Goal: Transaction & Acquisition: Purchase product/service

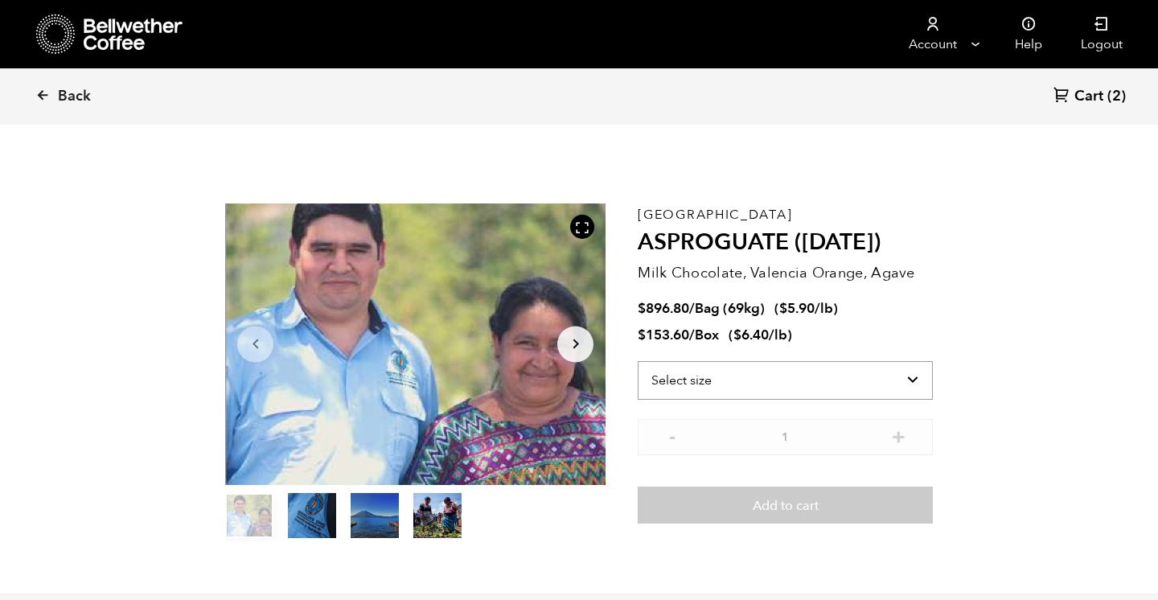
click at [925, 378] on select "Select size Bag (69kg) (152 lbs) Box (24 lbs)" at bounding box center [785, 380] width 295 height 39
select select "bag-2"
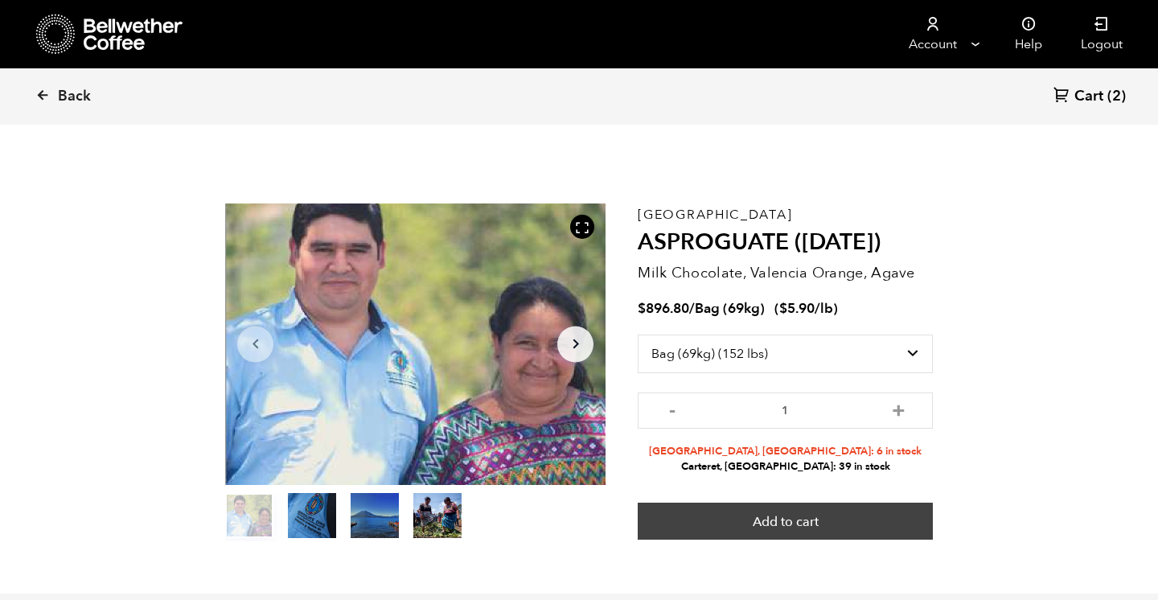
click at [772, 520] on button "Add to cart" at bounding box center [785, 521] width 295 height 37
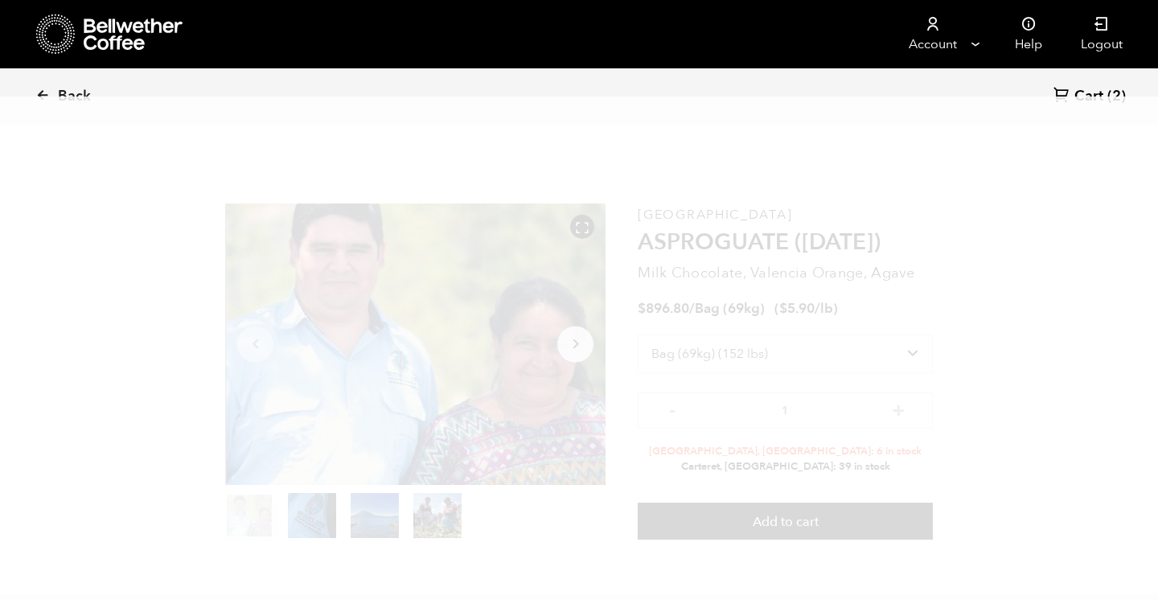
click at [407, 72] on div "Back Cart (2)" at bounding box center [579, 96] width 1158 height 56
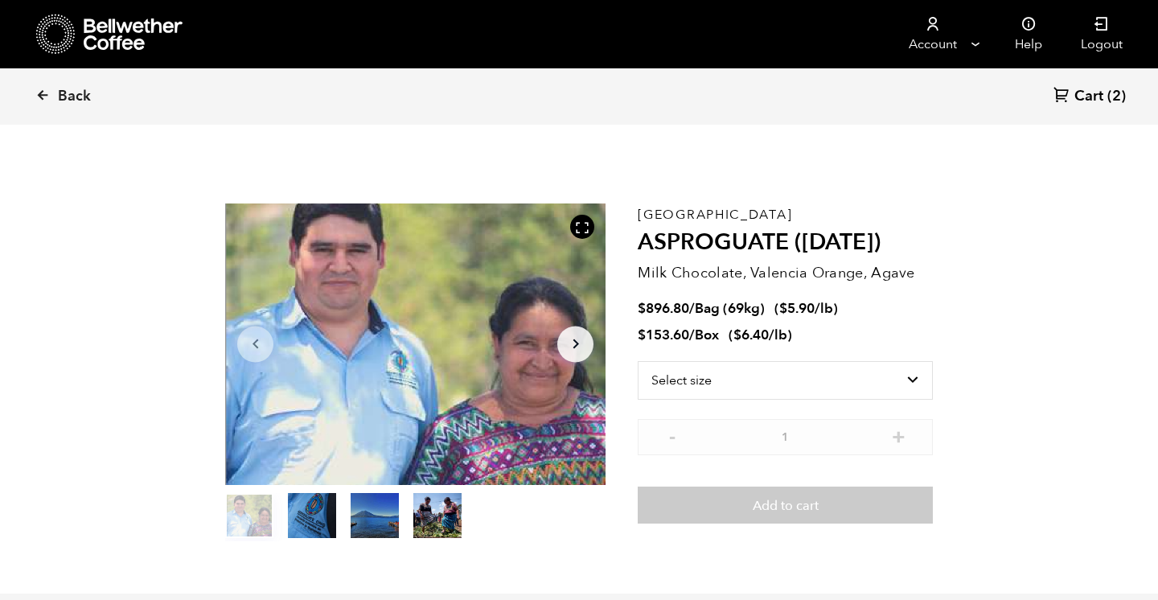
scroll to position [700, 688]
click at [1096, 97] on span "Cart" at bounding box center [1088, 96] width 29 height 19
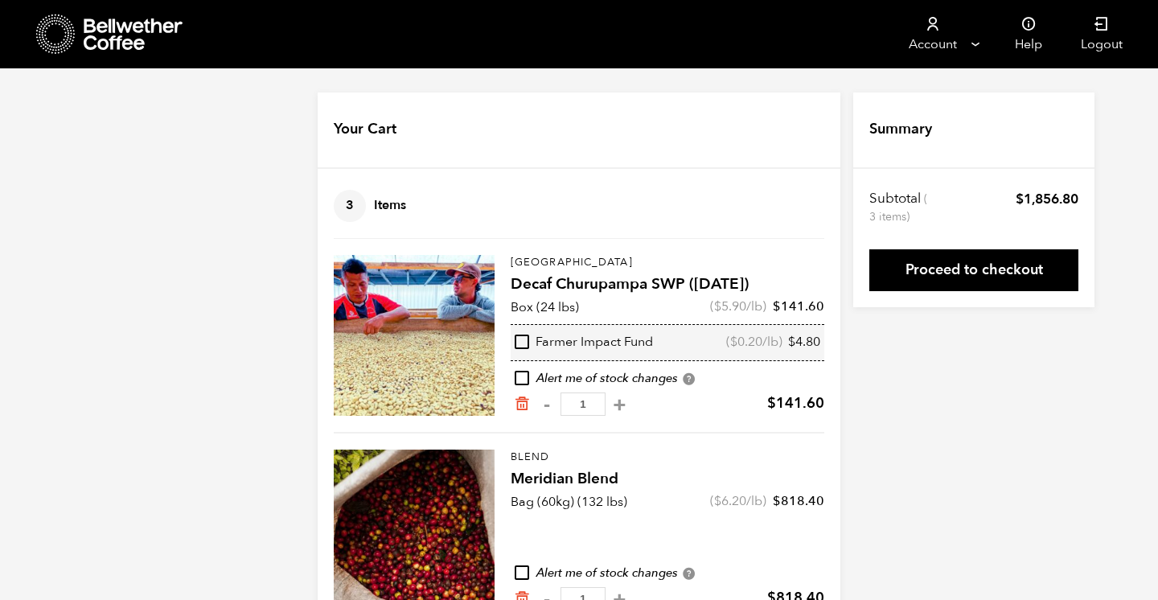
scroll to position [246, 0]
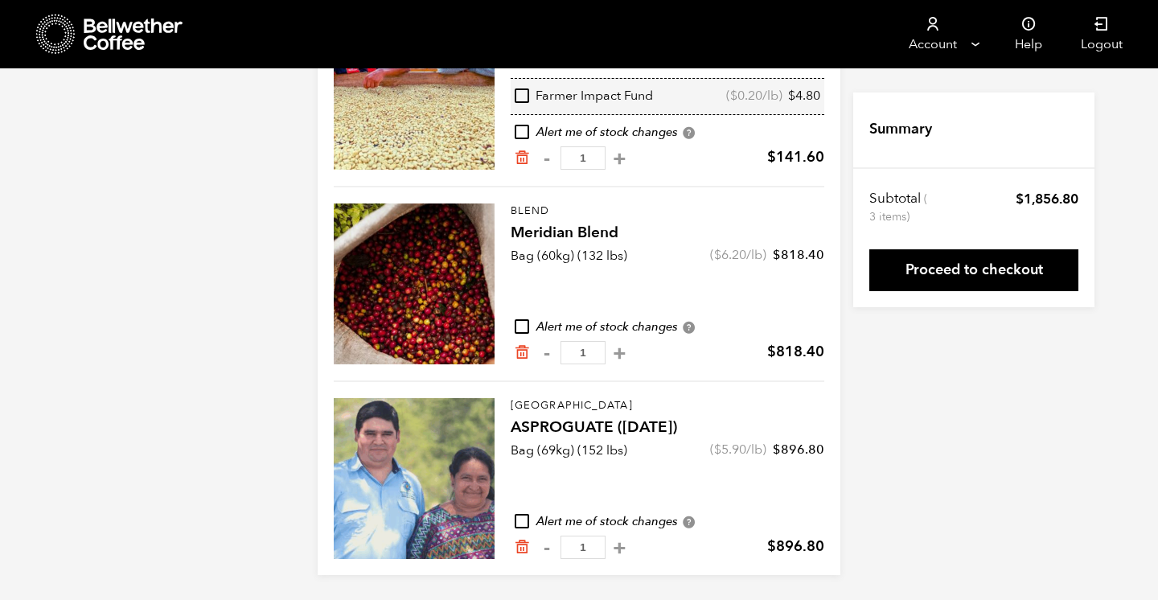
click at [930, 425] on div "Your Cart 3 Items Update cart 3 Items [GEOGRAPHIC_DATA] Decaf Churupampa SWP ([…" at bounding box center [579, 210] width 1158 height 729
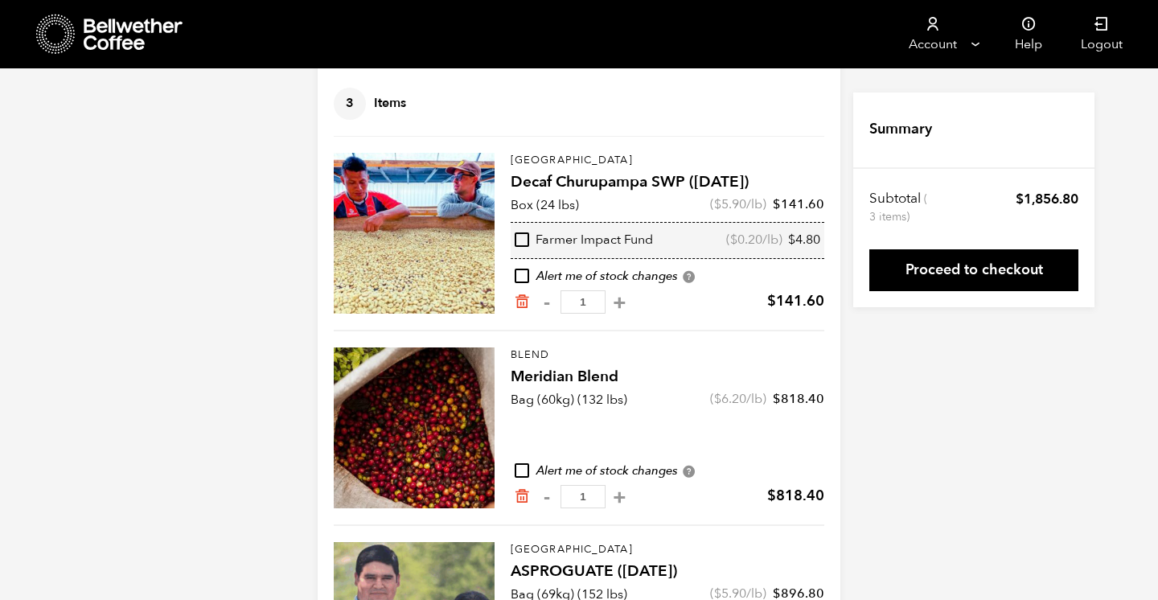
scroll to position [0, 0]
click at [336, 24] on nav "Account Manage Orders Payment methods Documents Help Logout" at bounding box center [719, 34] width 846 height 68
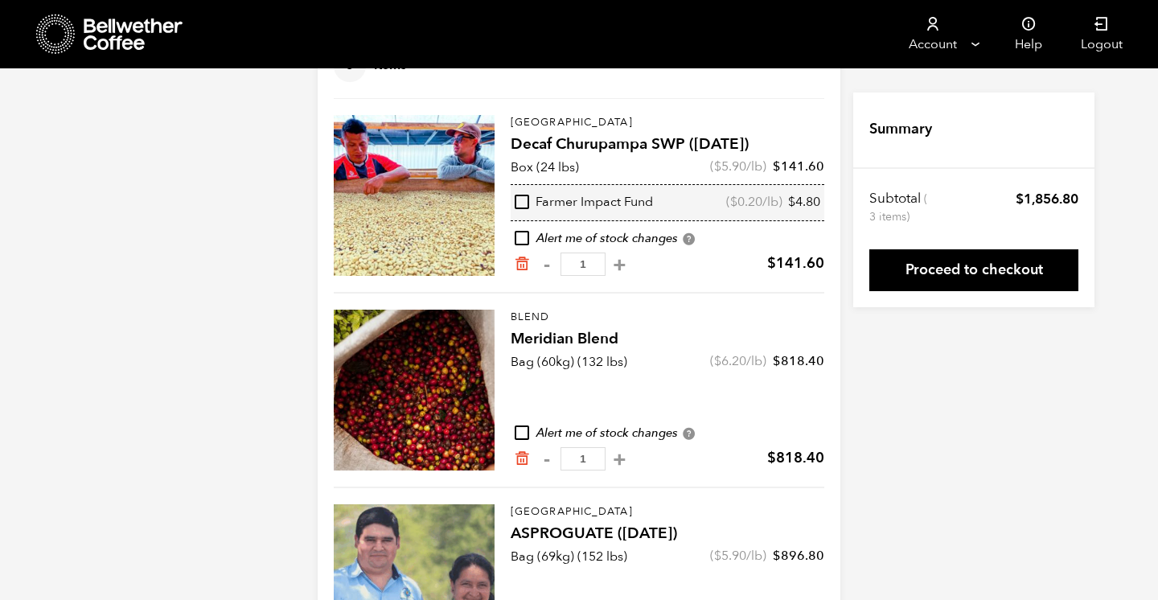
scroll to position [246, 0]
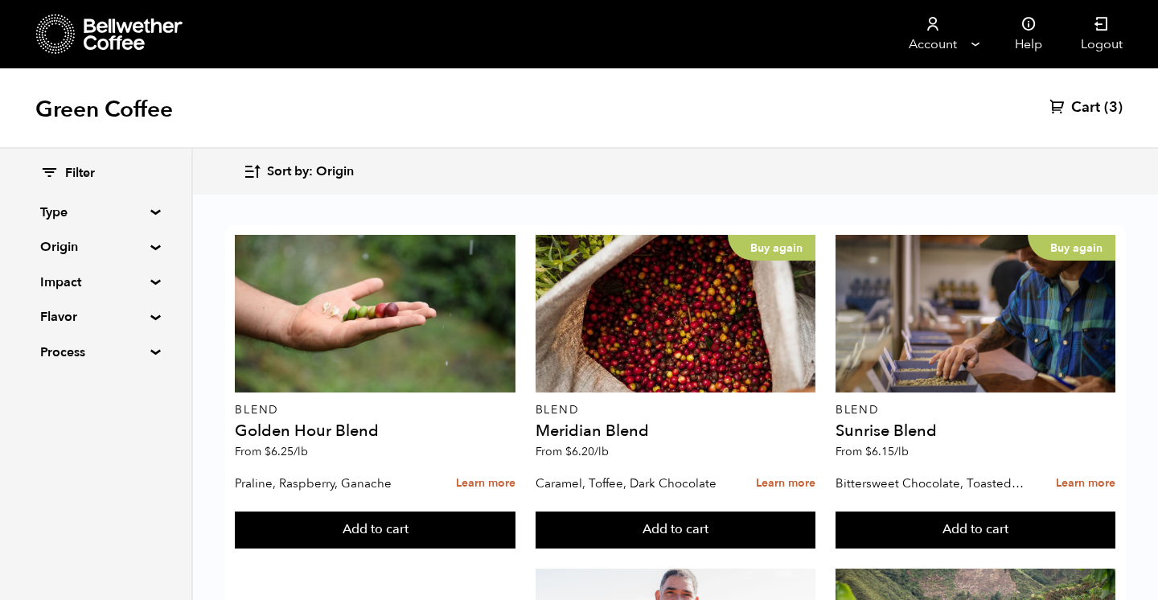
scroll to position [1665, 0]
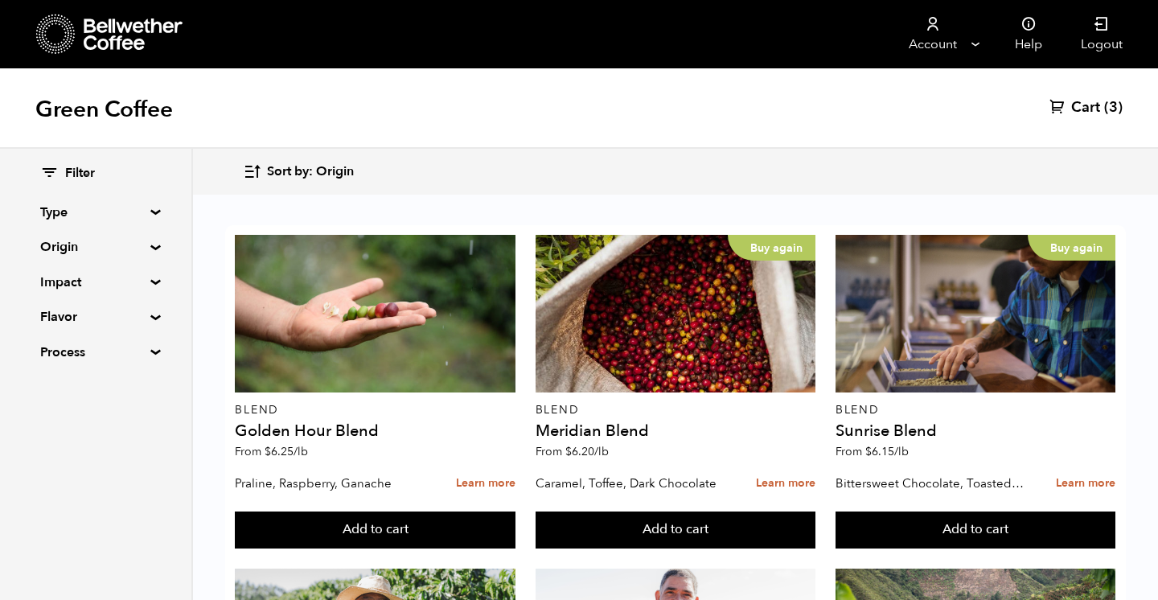
click at [59, 211] on summary "Type" at bounding box center [95, 212] width 111 height 19
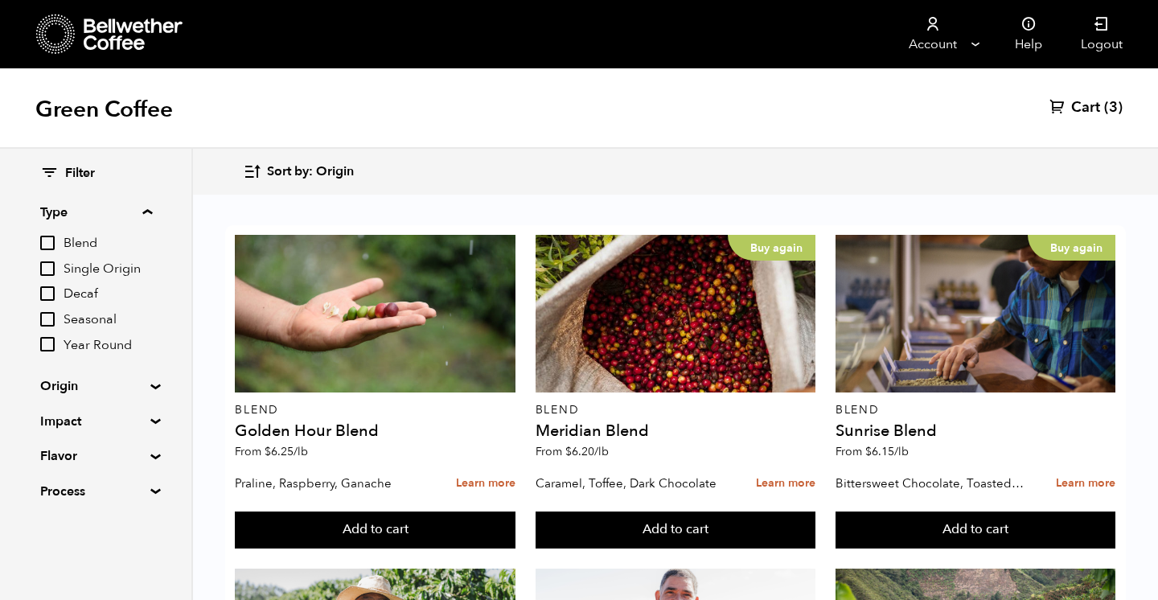
click at [49, 266] on input "Single Origin" at bounding box center [47, 268] width 14 height 14
checkbox input "true"
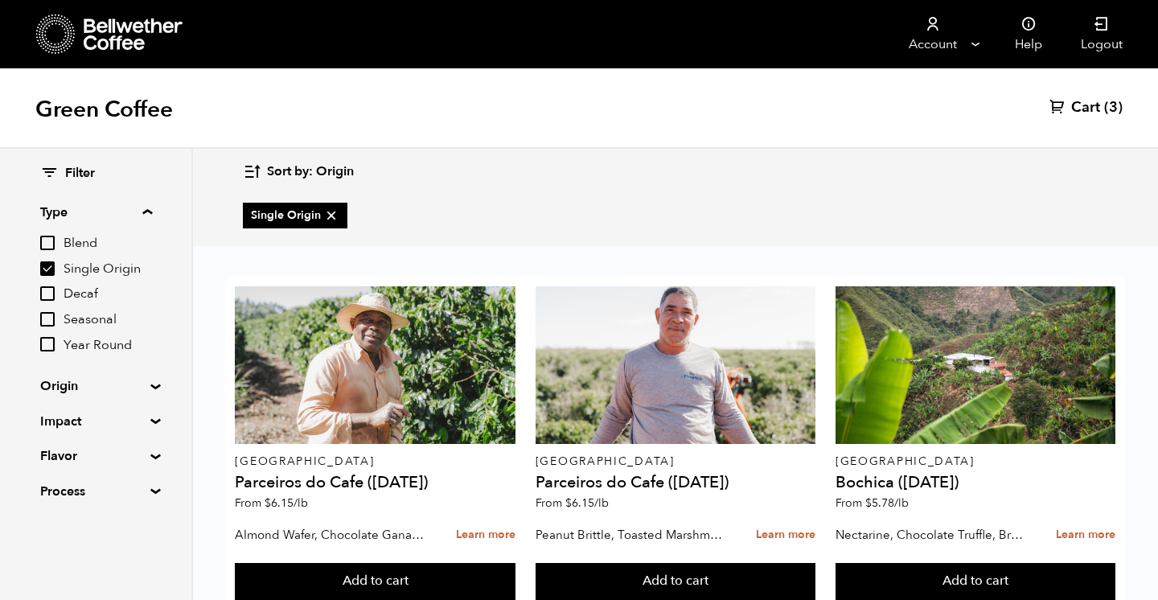
scroll to position [0, 0]
click at [49, 294] on input "Decaf" at bounding box center [47, 293] width 14 height 14
checkbox input "true"
click at [46, 261] on input "Single Origin" at bounding box center [47, 268] width 14 height 14
checkbox input "false"
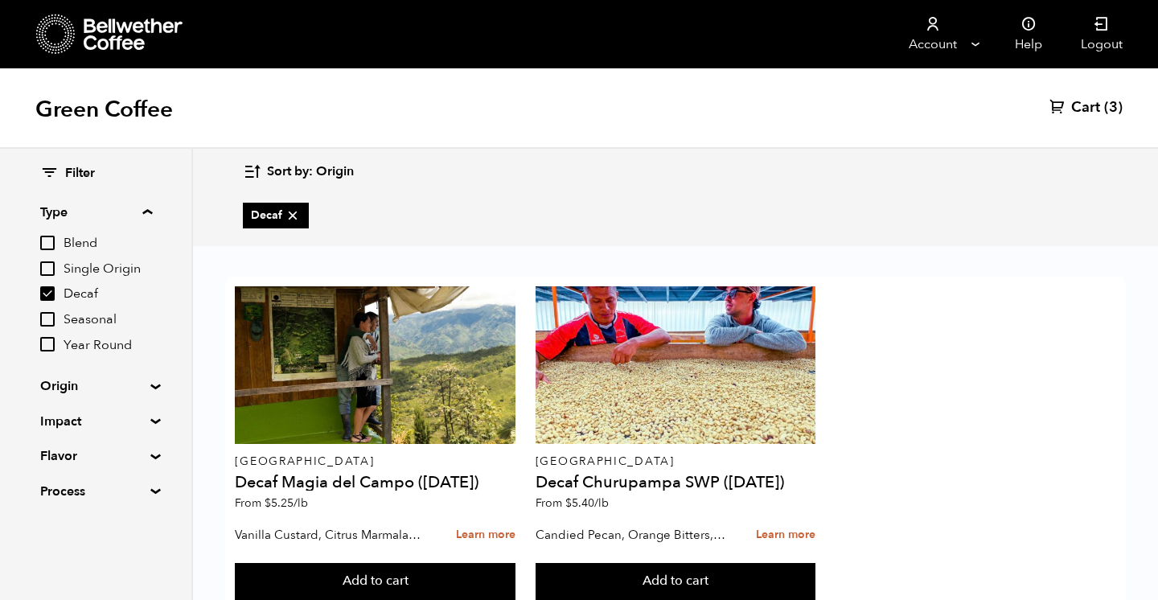
click at [47, 283] on div "Blend Single Origin Decaf Seasonal Year Round" at bounding box center [96, 293] width 112 height 121
click at [47, 289] on input "Decaf" at bounding box center [47, 293] width 14 height 14
checkbox input "false"
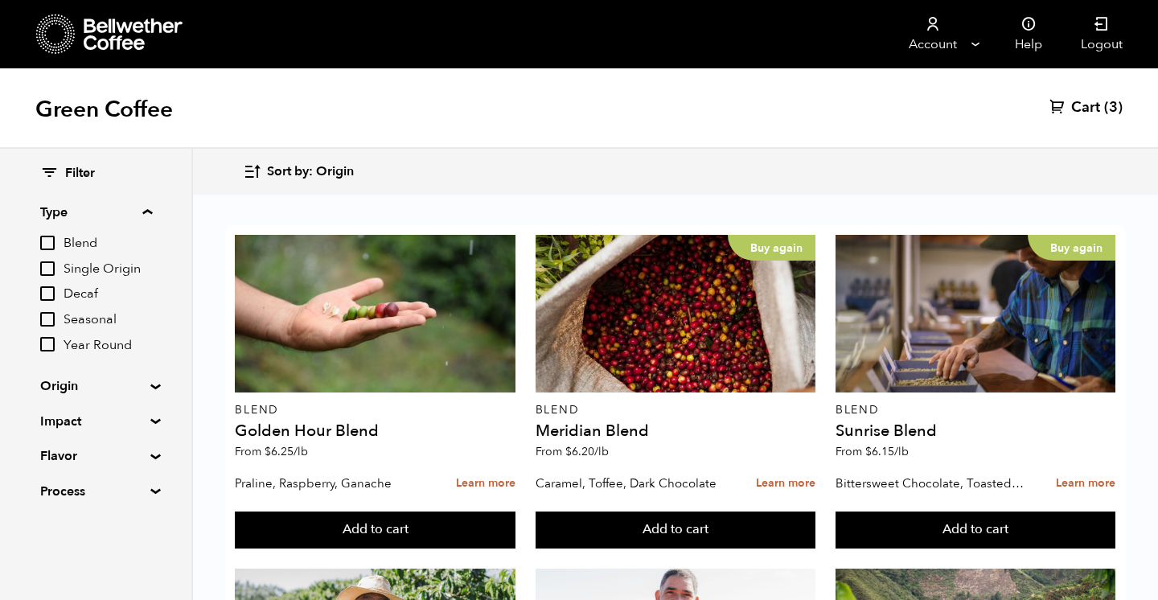
click at [50, 237] on input "Blend" at bounding box center [47, 243] width 14 height 14
checkbox input "true"
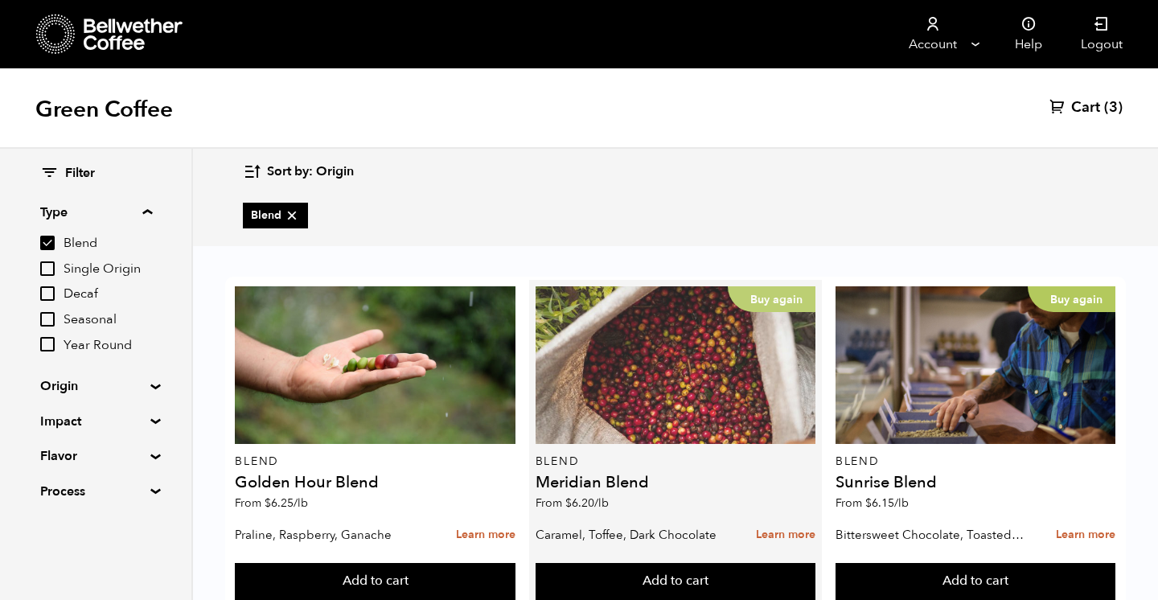
click at [668, 397] on div "Buy again" at bounding box center [676, 365] width 280 height 158
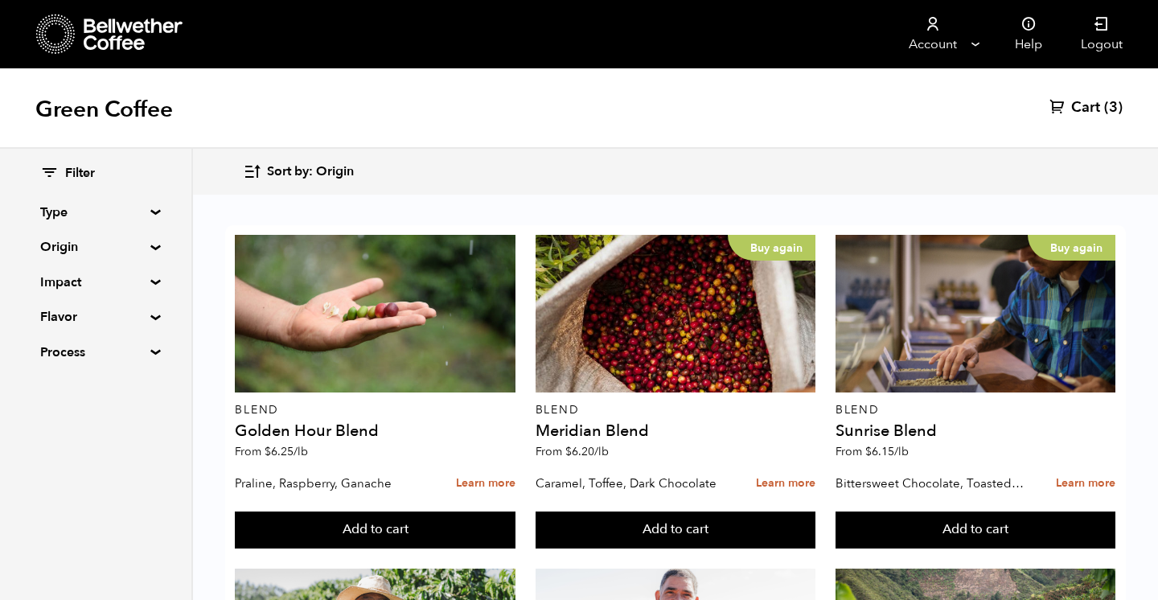
scroll to position [1665, 0]
click at [63, 354] on summary "Process" at bounding box center [95, 352] width 111 height 19
click at [60, 313] on summary "Flavor" at bounding box center [95, 316] width 111 height 19
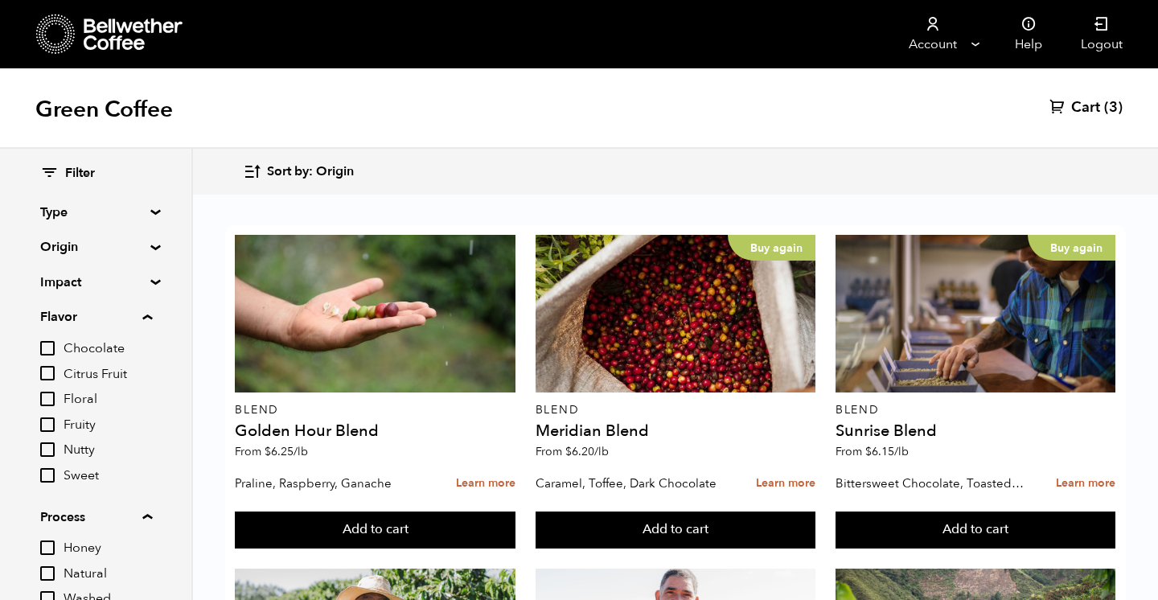
click at [60, 281] on summary "Impact" at bounding box center [95, 282] width 111 height 19
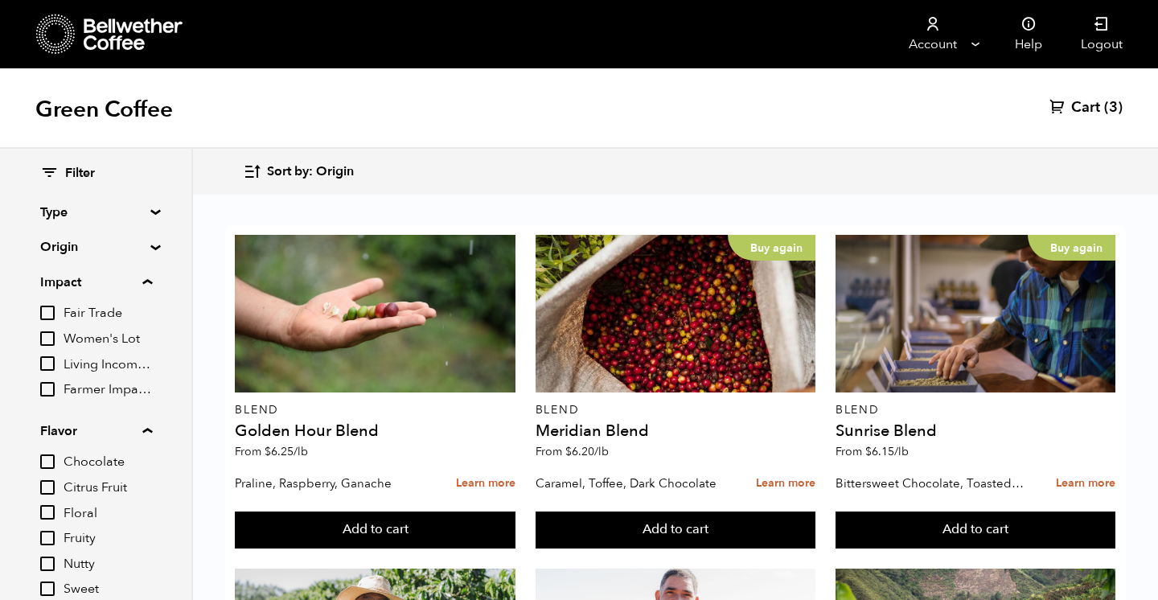
click at [60, 240] on summary "Origin" at bounding box center [95, 246] width 111 height 19
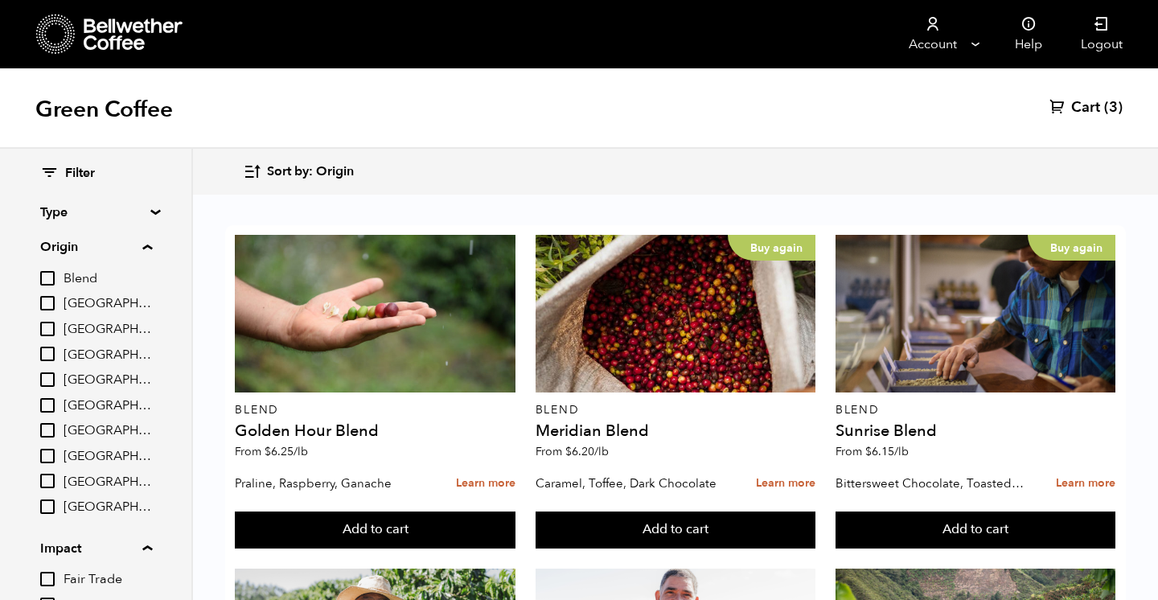
click at [59, 206] on summary "Type" at bounding box center [95, 212] width 111 height 19
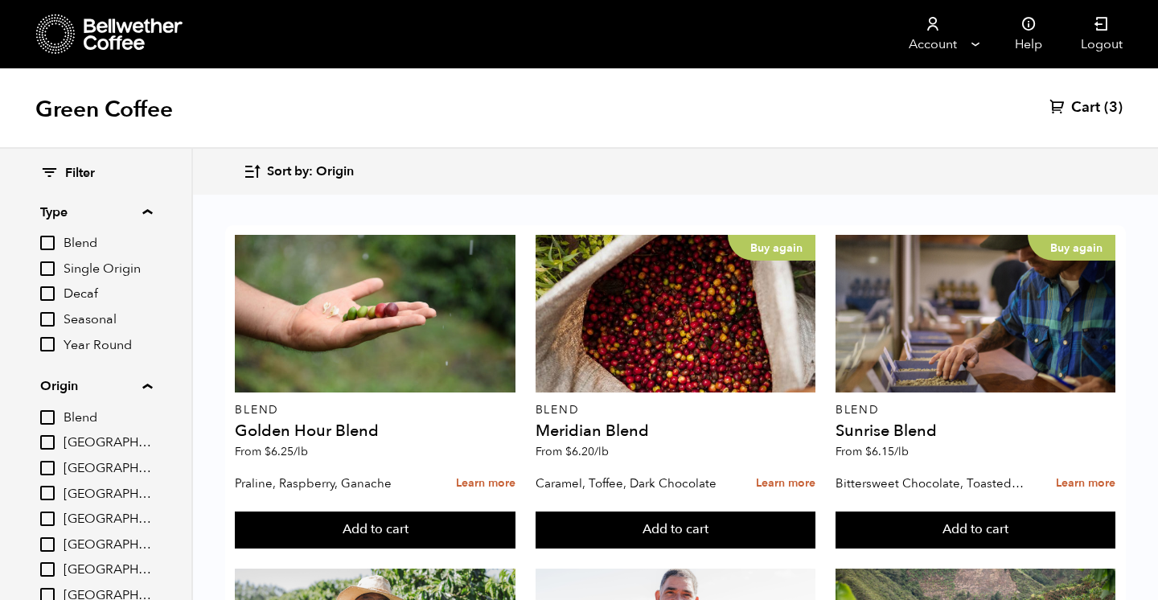
click at [1083, 112] on span "Cart" at bounding box center [1085, 107] width 29 height 19
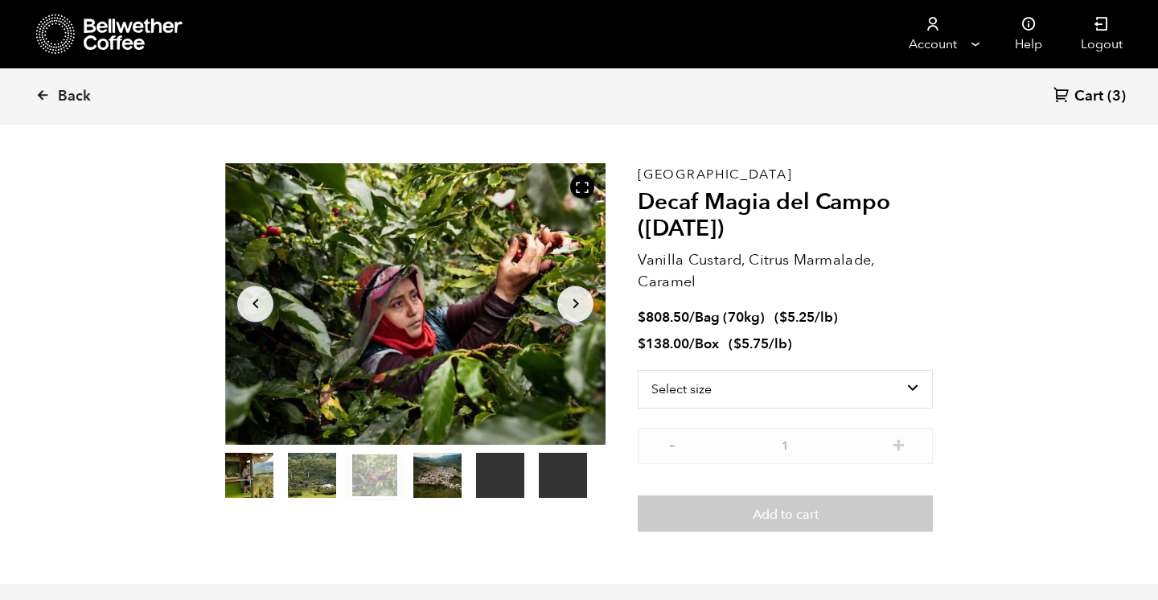
scroll to position [55, 0]
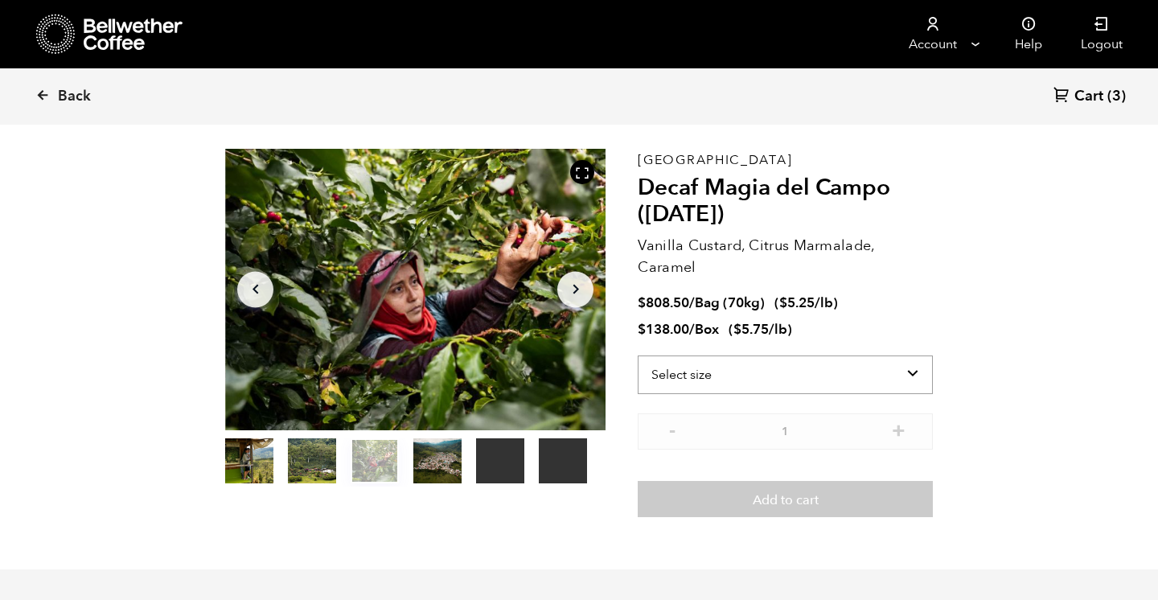
click at [816, 375] on select "Select size Bag (70kg) (154 lbs) Box (24 lbs)" at bounding box center [785, 374] width 295 height 39
select select "bag"
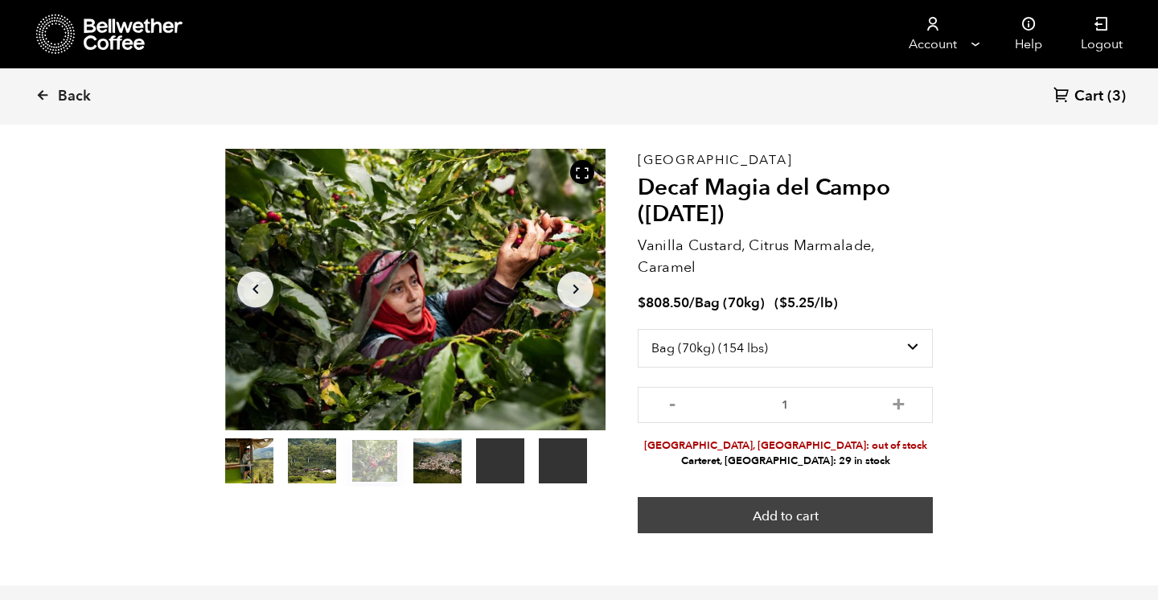
click at [779, 520] on button "Add to cart" at bounding box center [785, 515] width 295 height 37
click at [812, 509] on button "Add to cart" at bounding box center [785, 515] width 295 height 37
click at [824, 519] on button "Add to cart" at bounding box center [785, 515] width 295 height 37
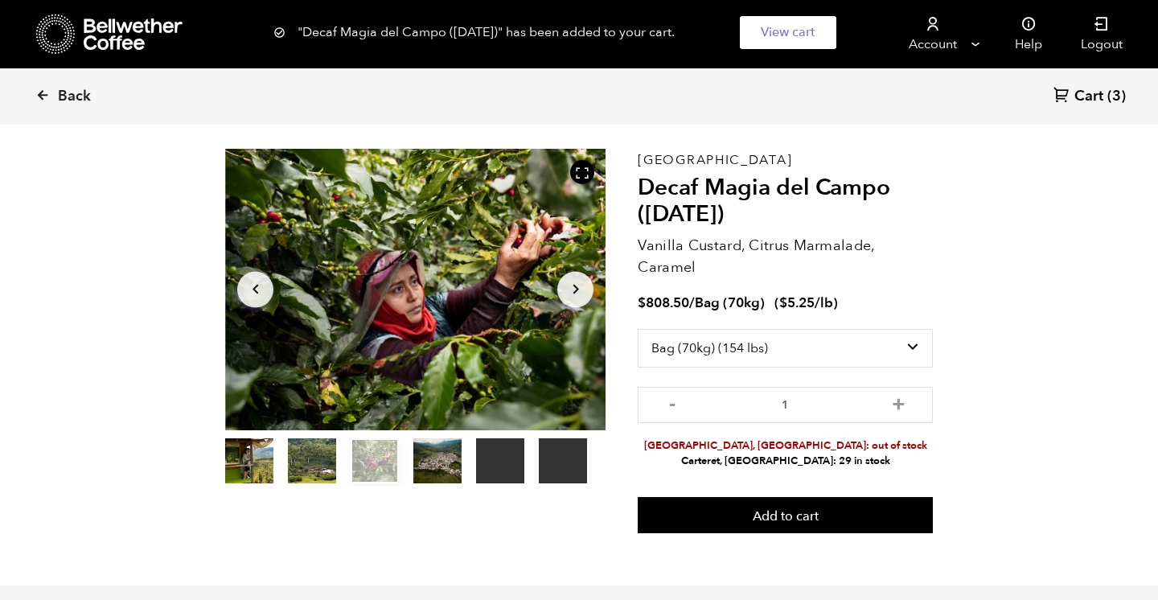
click at [1081, 96] on span "Cart" at bounding box center [1088, 96] width 29 height 19
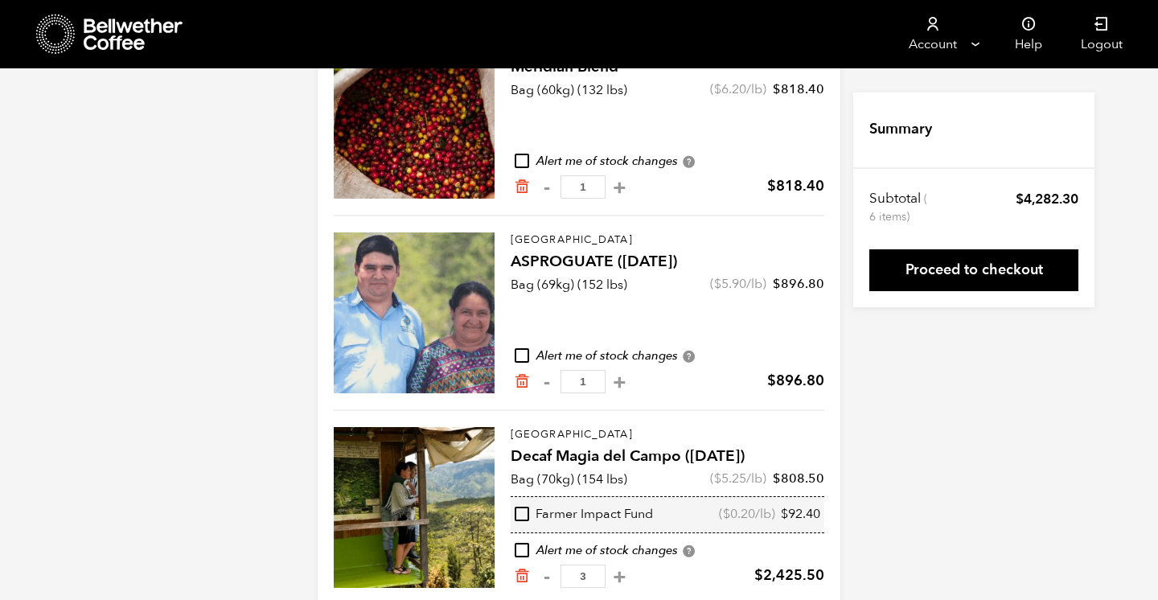
scroll to position [441, 0]
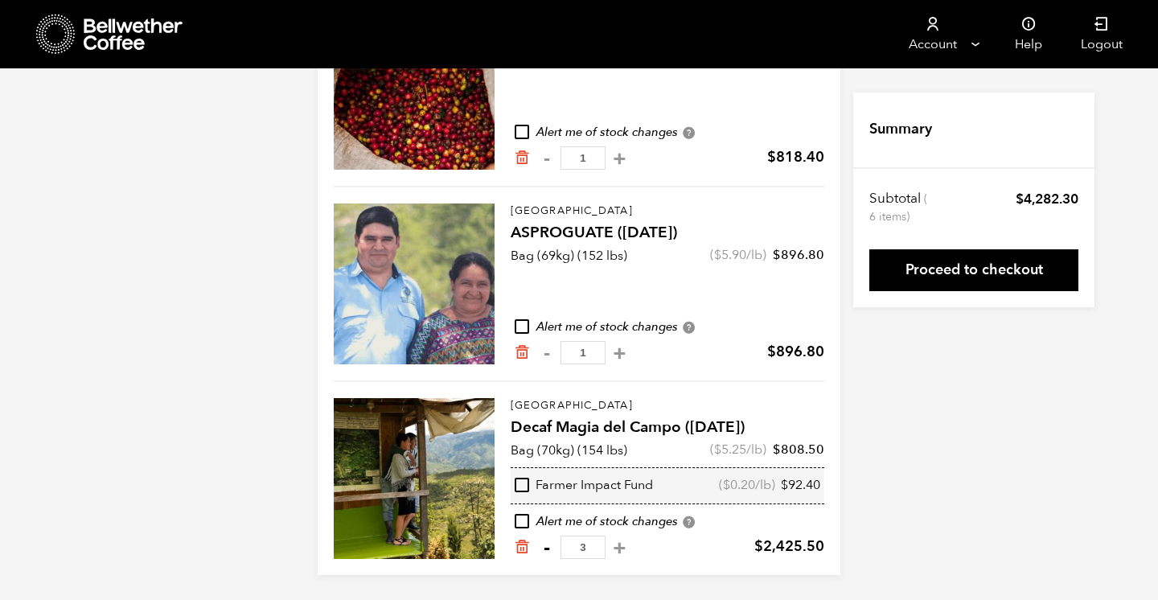
click at [547, 549] on button "-" at bounding box center [546, 548] width 20 height 16
type input "2"
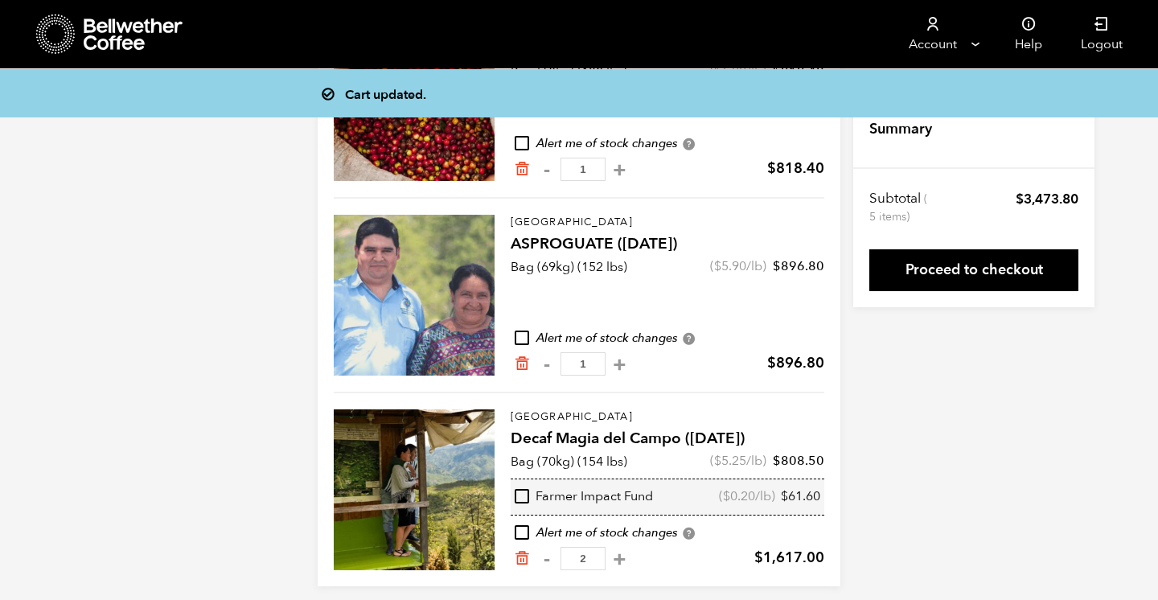
click at [547, 551] on button "-" at bounding box center [546, 559] width 20 height 16
type input "1"
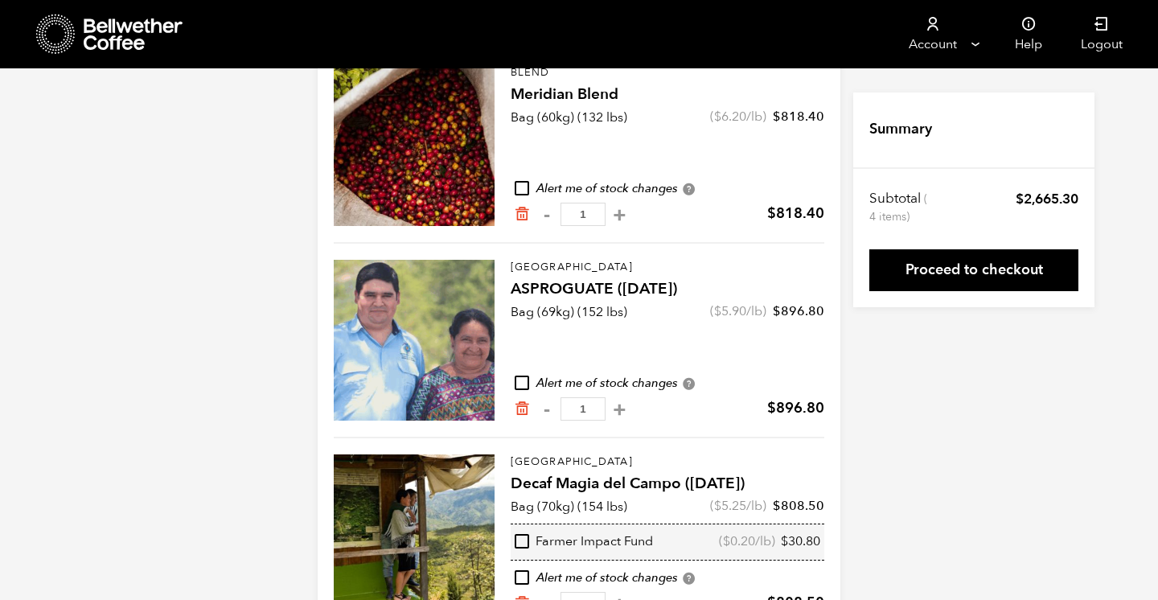
scroll to position [441, 0]
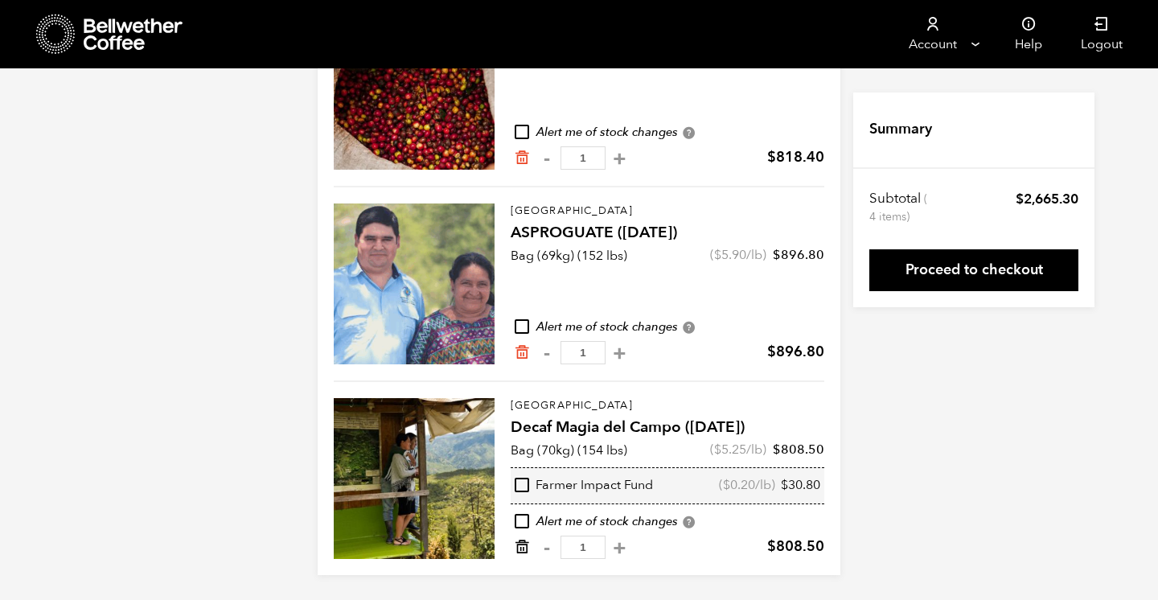
click at [522, 545] on icon "Remove from cart" at bounding box center [522, 547] width 16 height 16
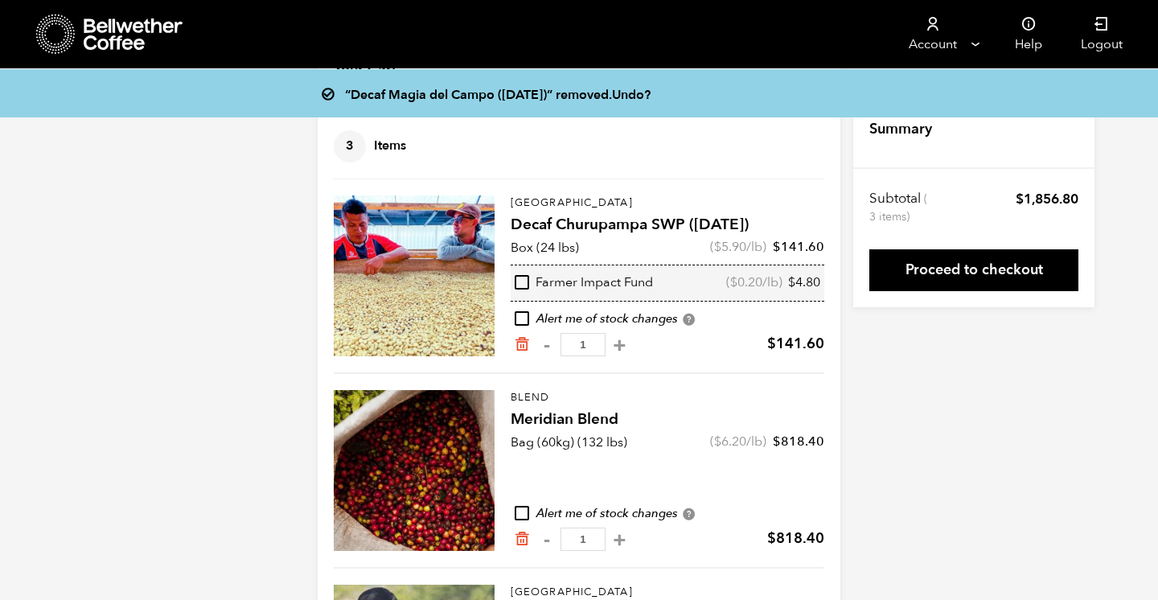
scroll to position [64, 0]
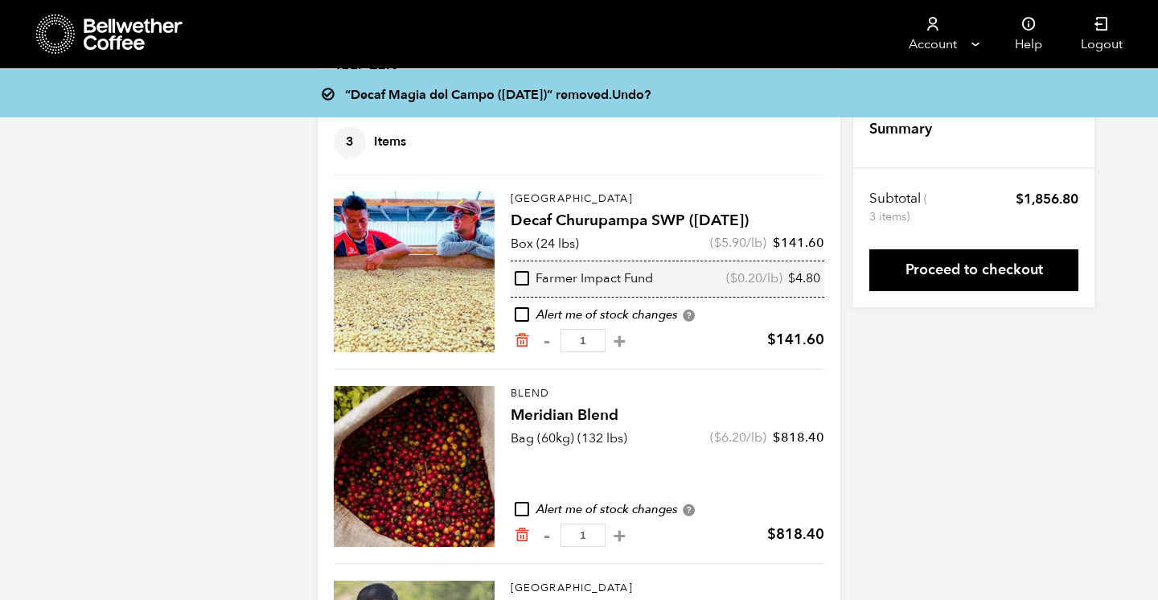
click at [214, 352] on div "“Decaf Magia del Campo ([DATE])” removed. Undo? Your Cart 3 Items Update cart 3…" at bounding box center [579, 393] width 1158 height 729
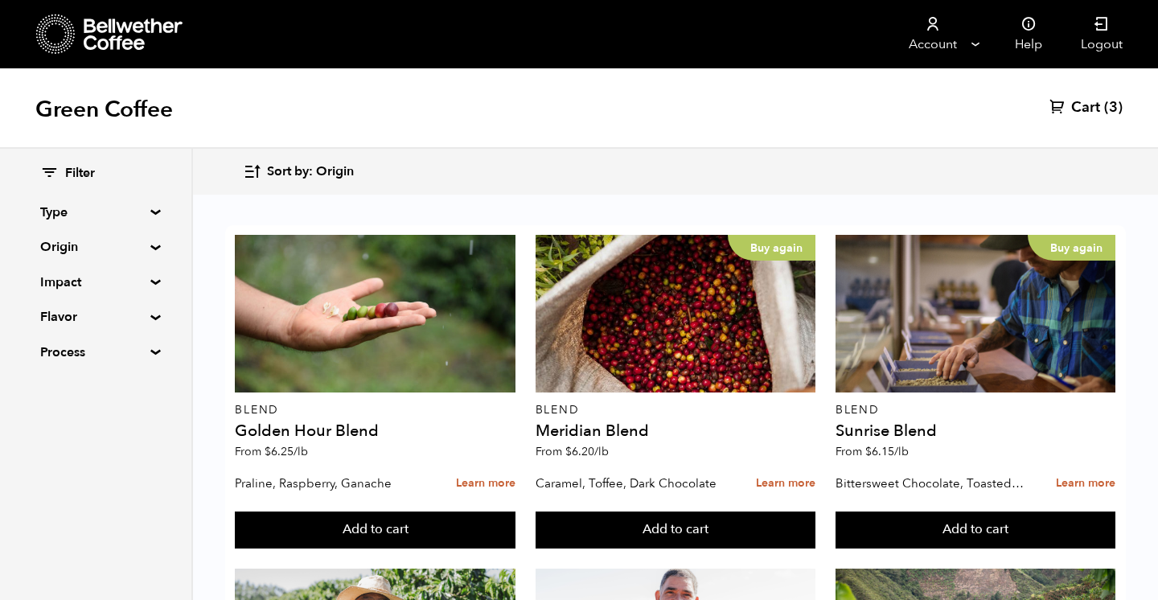
click at [65, 214] on summary "Type" at bounding box center [95, 212] width 111 height 19
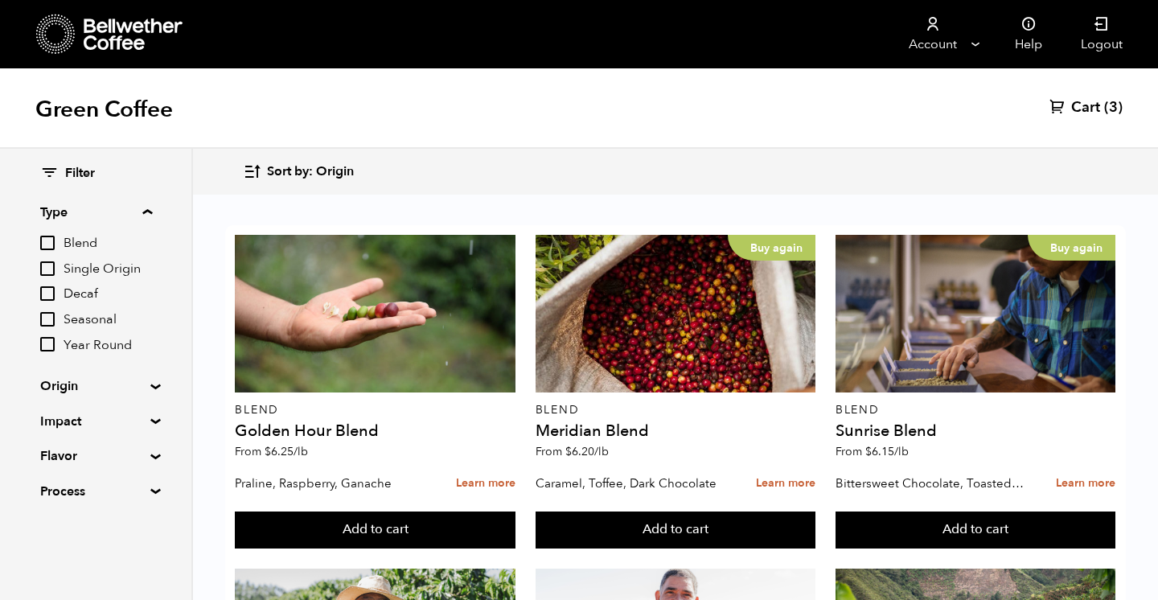
click at [54, 291] on input "Decaf" at bounding box center [47, 293] width 14 height 14
checkbox input "true"
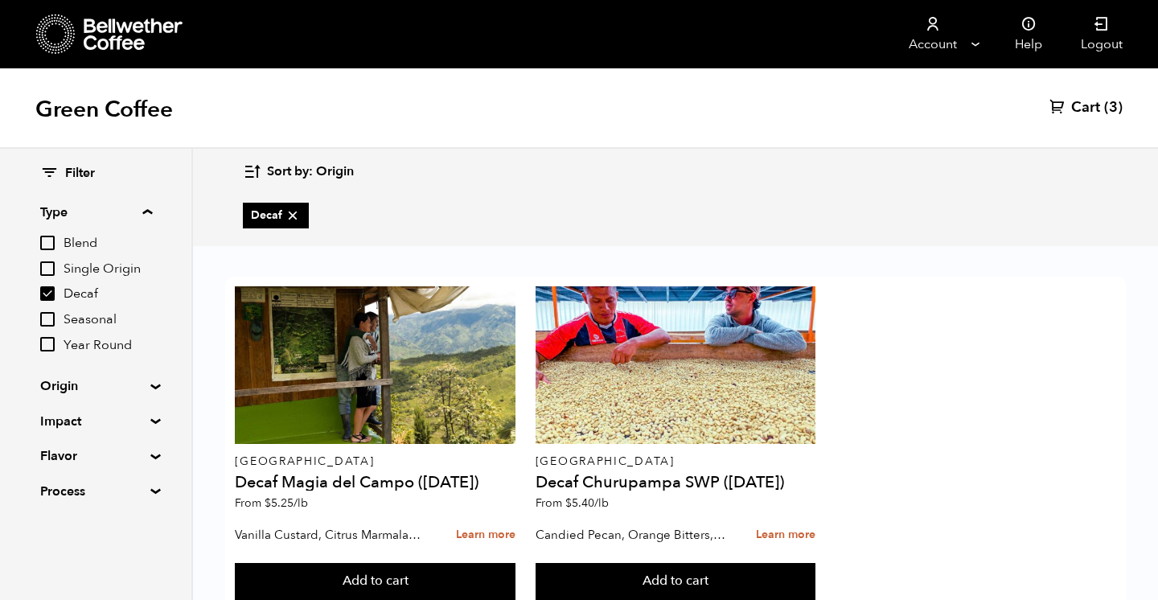
scroll to position [50, 0]
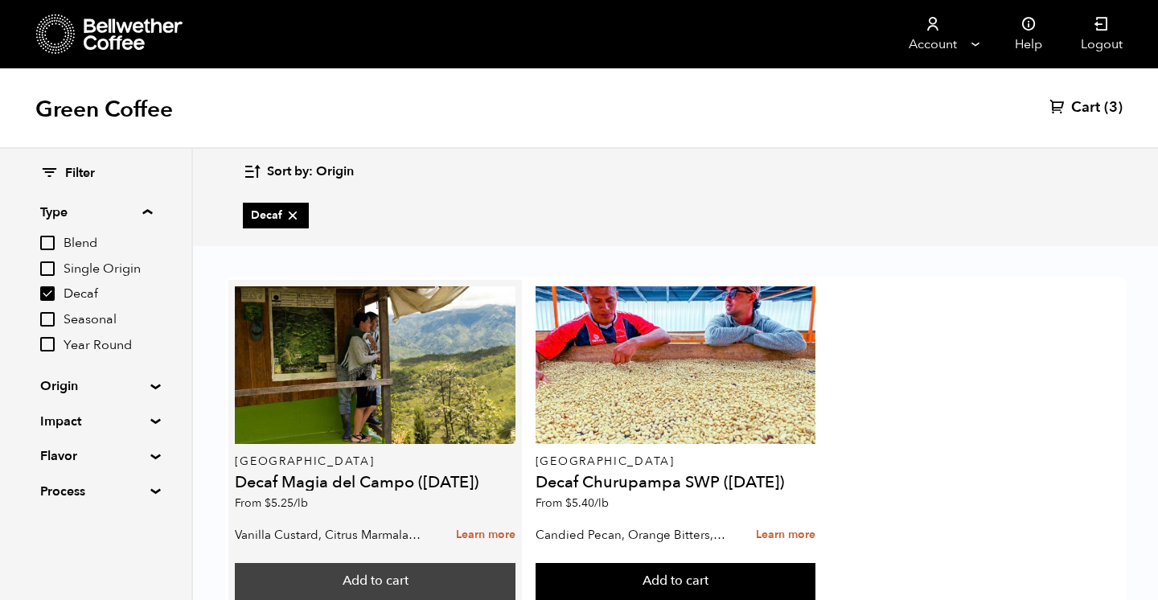
click at [327, 563] on button "Add to cart" at bounding box center [375, 581] width 280 height 37
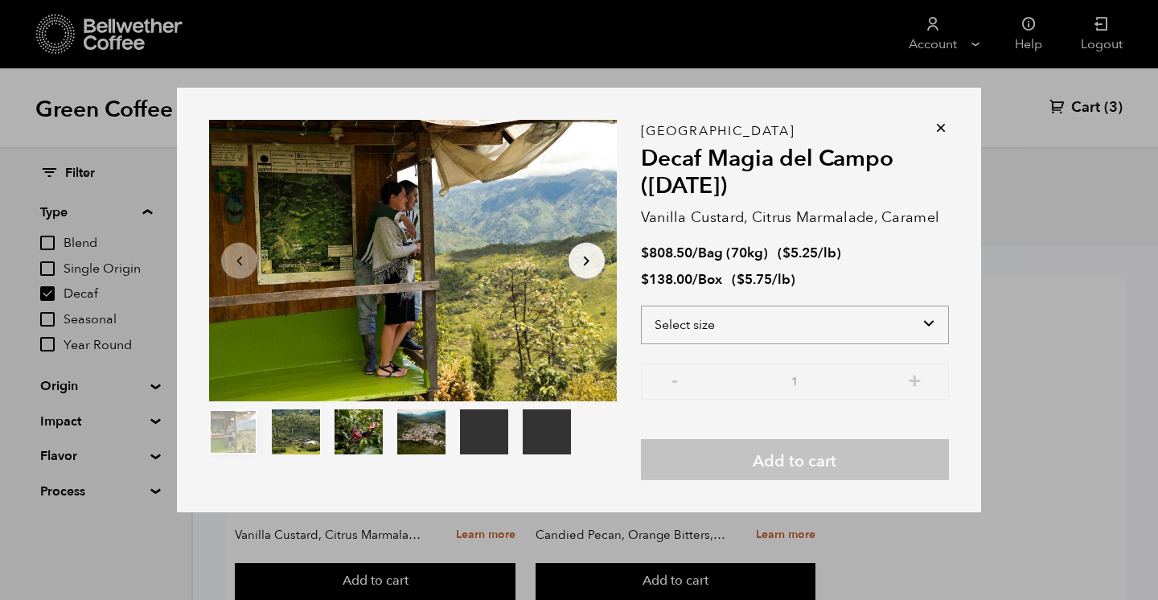
click at [704, 314] on select "Select size Bag (70kg) (154 lbs) Box (24 lbs)" at bounding box center [795, 325] width 308 height 39
select select "box"
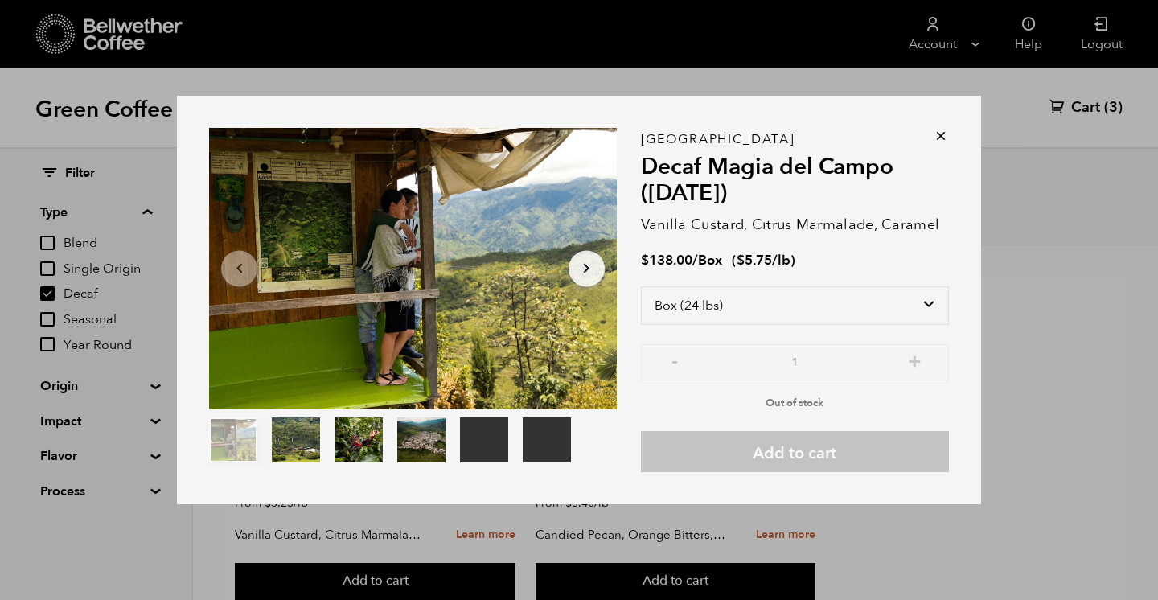
click at [941, 133] on icon at bounding box center [941, 136] width 16 height 16
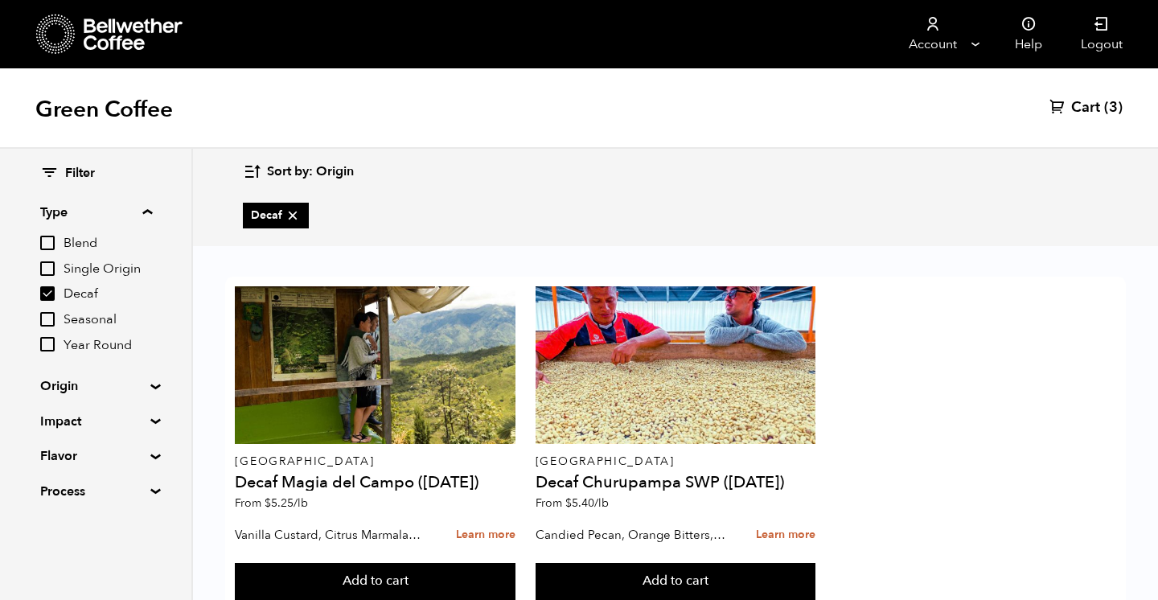
scroll to position [0, 0]
click at [1084, 106] on span "Cart" at bounding box center [1085, 107] width 29 height 19
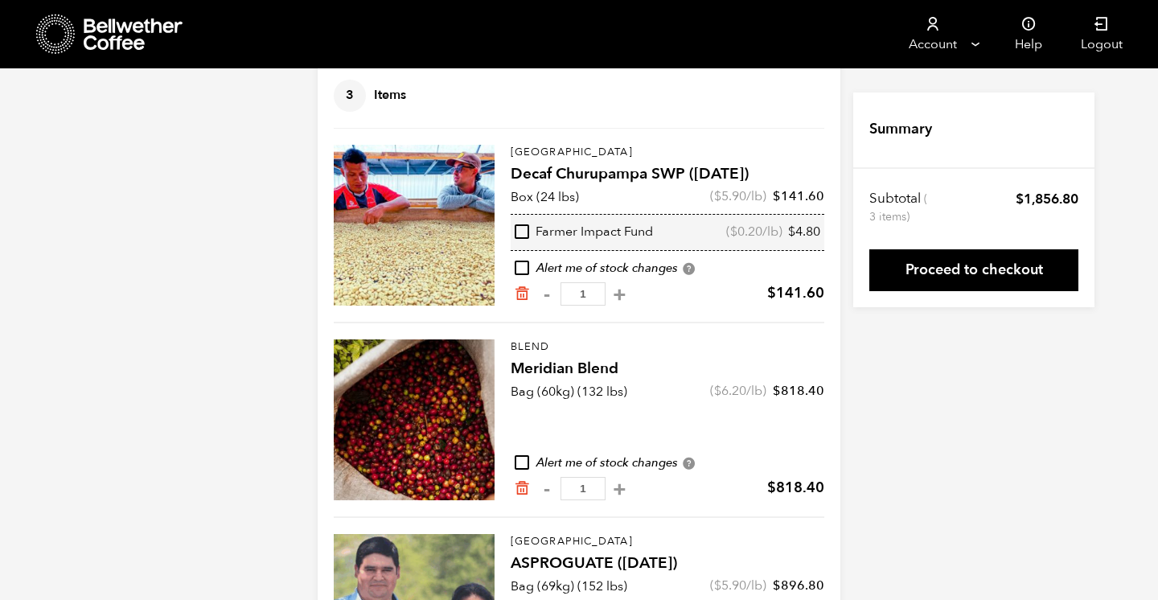
scroll to position [246, 0]
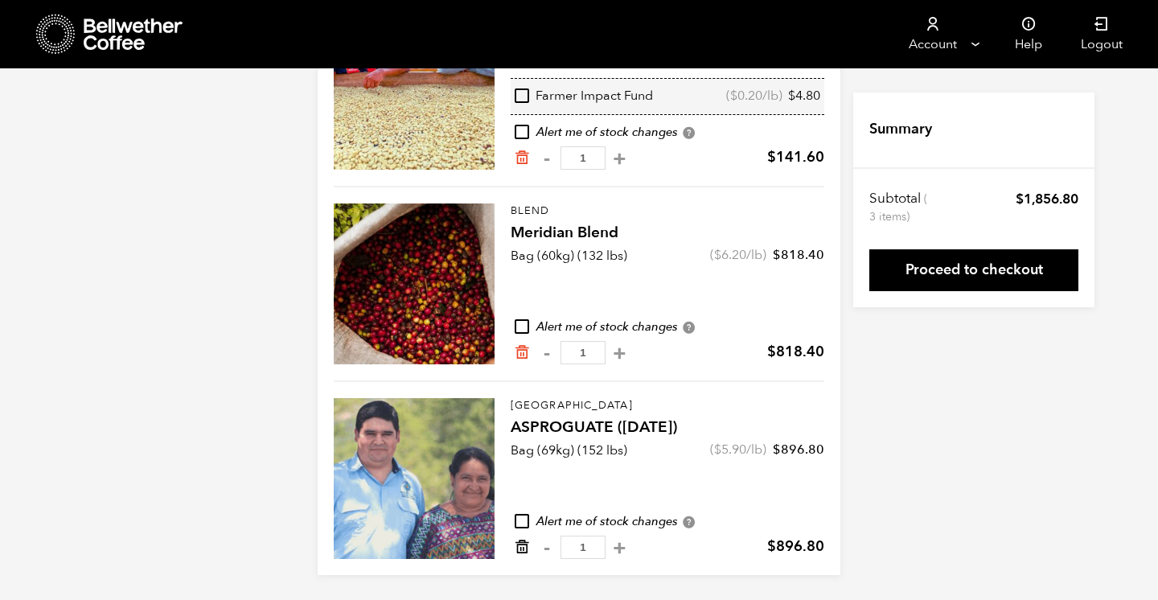
click at [525, 546] on icon "Remove from cart" at bounding box center [522, 547] width 16 height 16
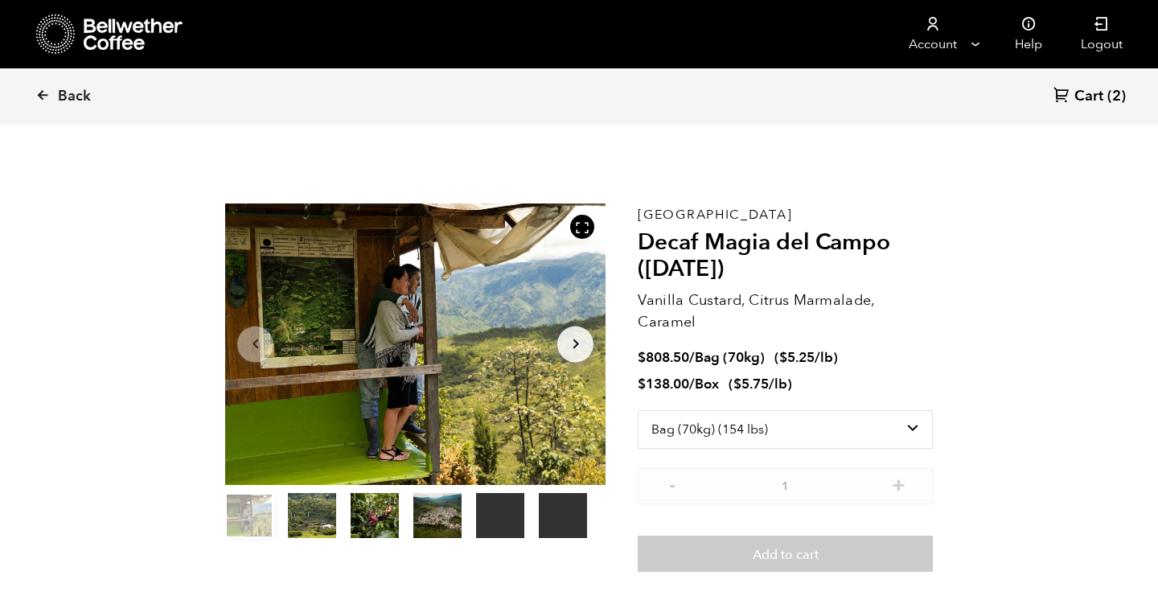
select select "bag"
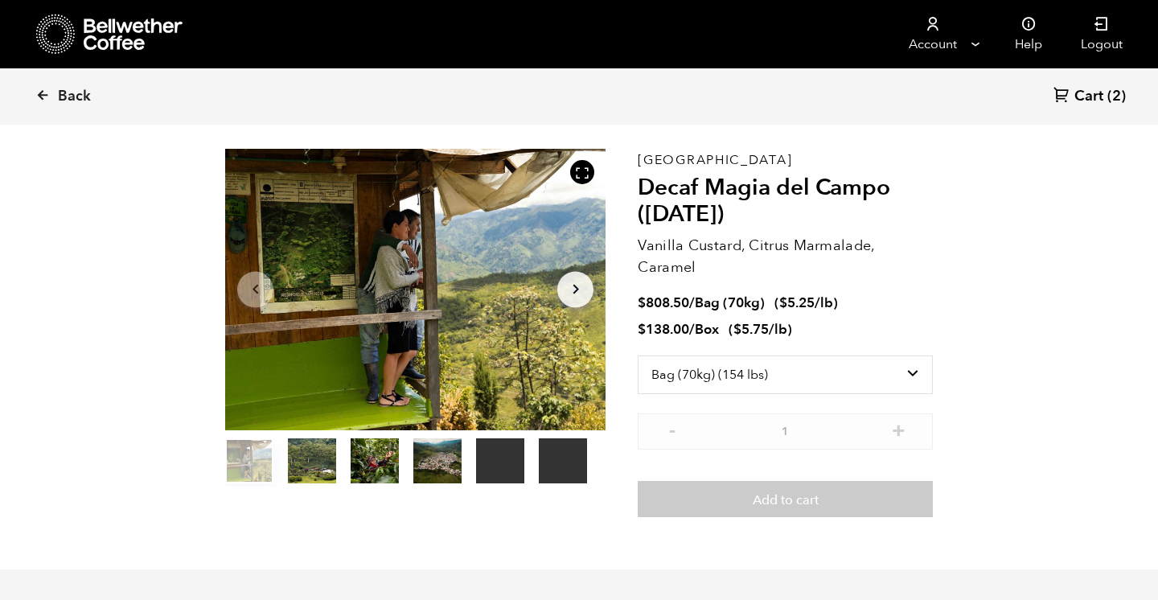
scroll to position [700, 688]
click at [46, 93] on icon at bounding box center [42, 95] width 14 height 14
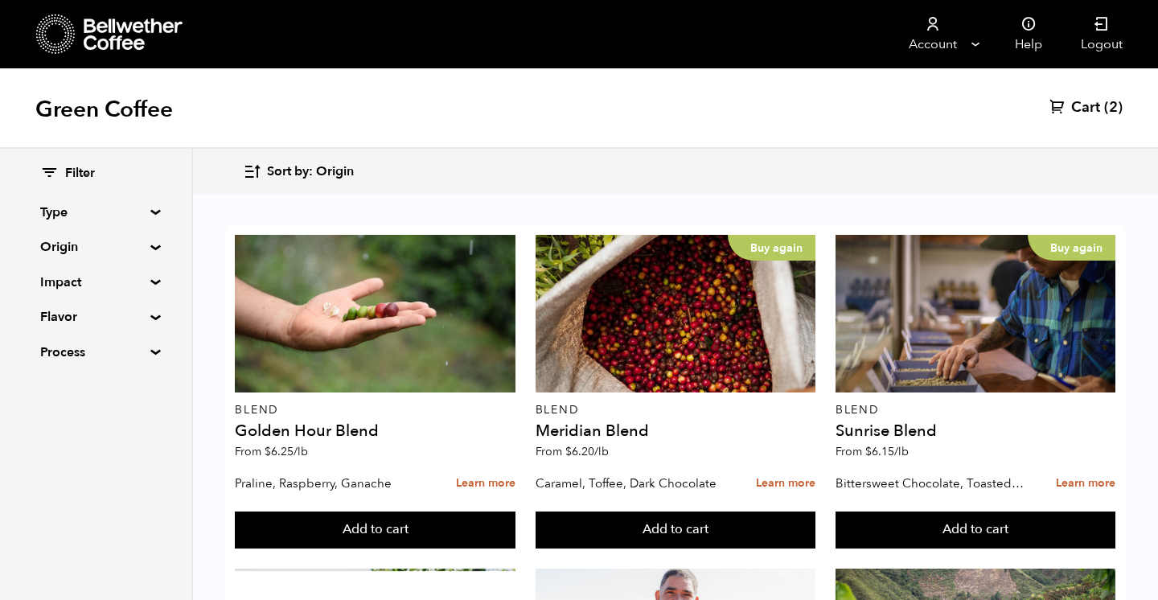
scroll to position [1287, 0]
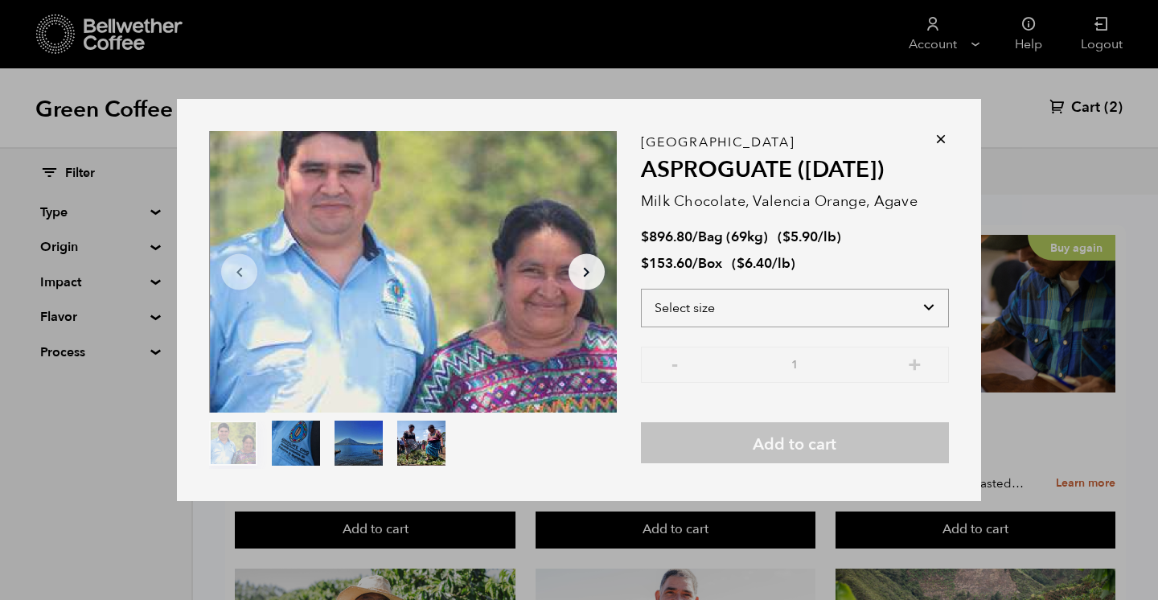
click at [703, 305] on select "Select size Bag (69kg) (152 lbs) Box (24 lbs)" at bounding box center [795, 308] width 308 height 39
select select "box"
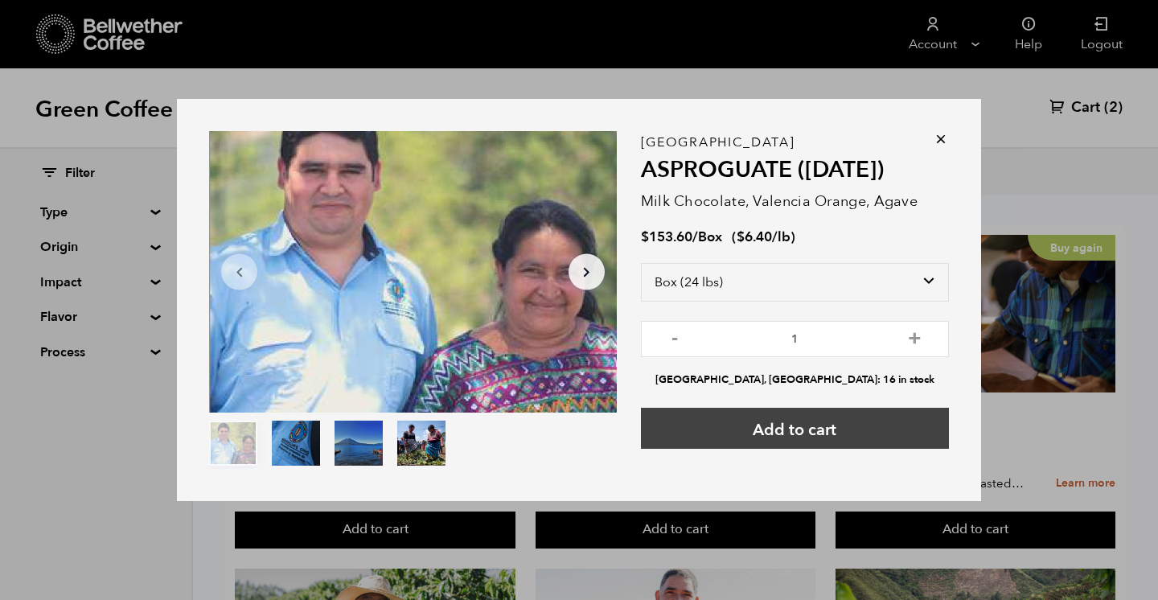
click at [795, 433] on button "Add to cart" at bounding box center [795, 428] width 308 height 41
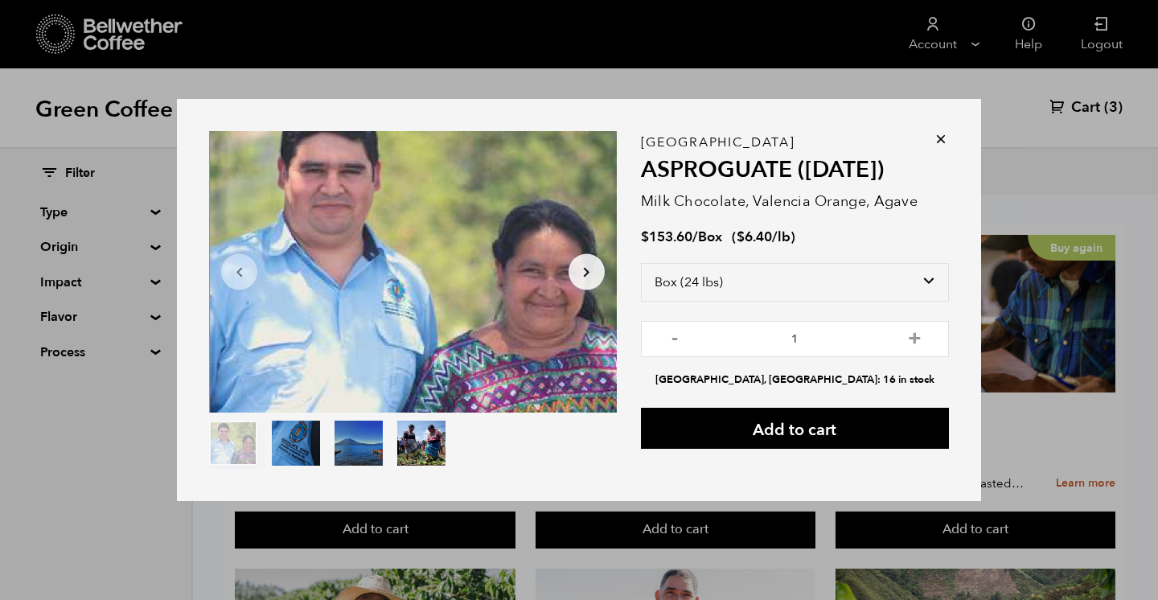
click at [940, 140] on icon at bounding box center [941, 139] width 16 height 16
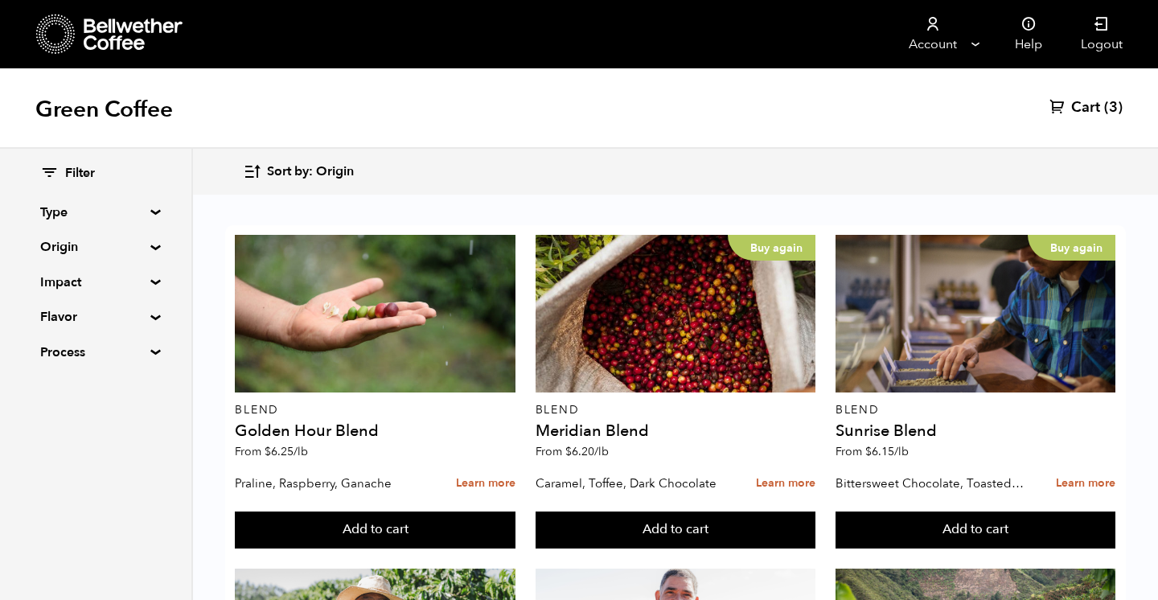
click at [1081, 107] on span "Cart" at bounding box center [1085, 107] width 29 height 19
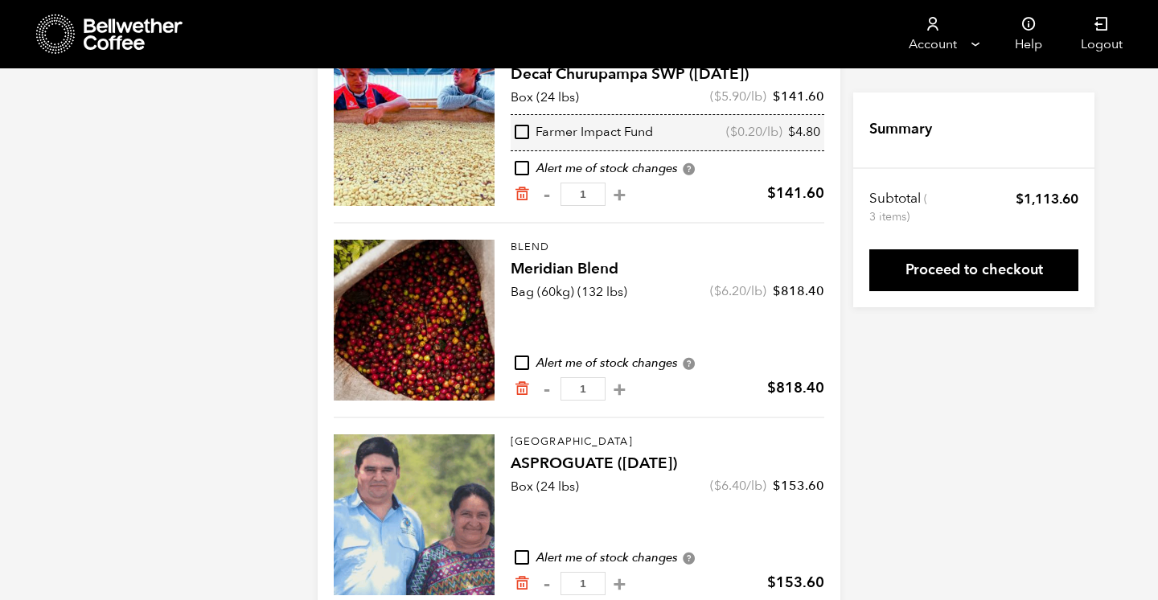
scroll to position [246, 0]
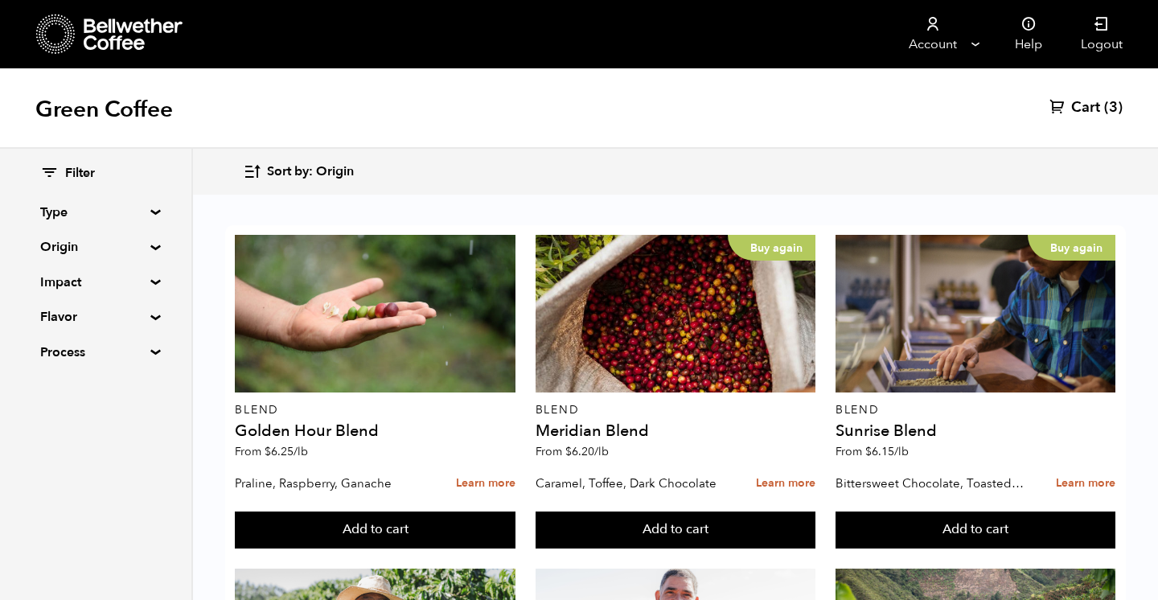
click at [1081, 104] on span "Cart" at bounding box center [1085, 107] width 29 height 19
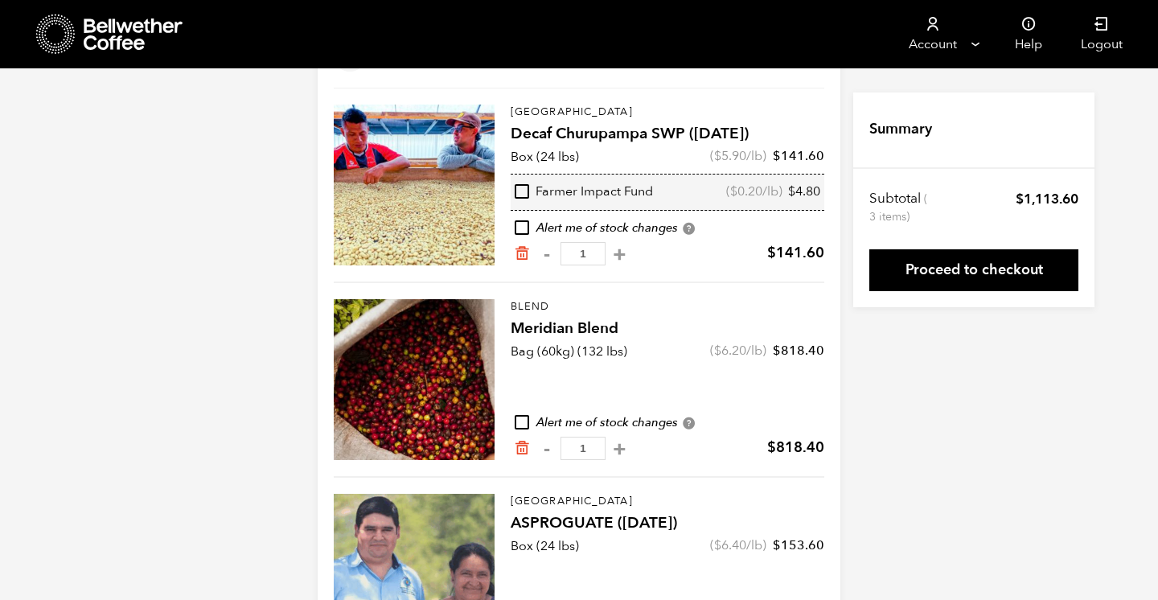
scroll to position [246, 0]
